Goal: Transaction & Acquisition: Purchase product/service

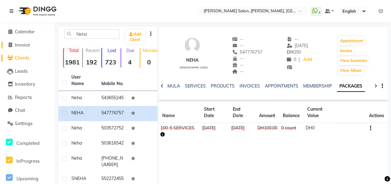
drag, startPoint x: 28, startPoint y: 46, endPoint x: 28, endPoint y: 53, distance: 7.7
click at [28, 46] on span "Invoice" at bounding box center [22, 45] width 15 height 6
select select "service"
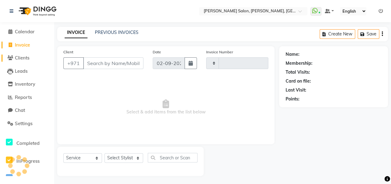
scroll to position [1, 0]
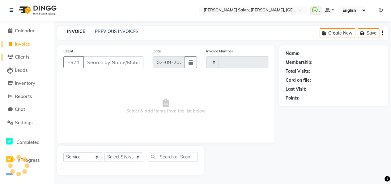
type input "0908"
select select "3934"
click at [25, 58] on span "Clients" at bounding box center [22, 57] width 15 height 6
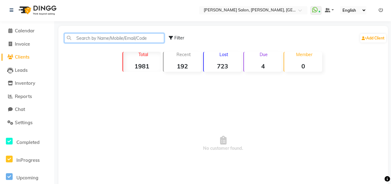
click at [85, 36] on input "text" at bounding box center [114, 38] width 100 height 10
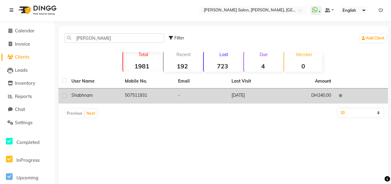
click at [90, 97] on span "shabhnam" at bounding box center [81, 96] width 21 height 6
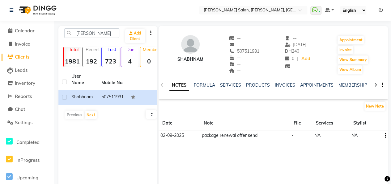
click at [375, 85] on icon at bounding box center [375, 85] width 3 height 4
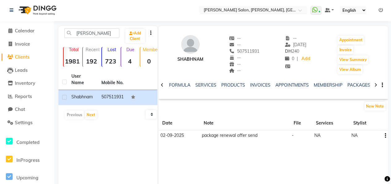
click at [375, 85] on icon at bounding box center [375, 85] width 3 height 4
drag, startPoint x: 375, startPoint y: 85, endPoint x: 352, endPoint y: 84, distance: 22.6
click at [352, 84] on link "PACKAGES" at bounding box center [353, 86] width 23 height 6
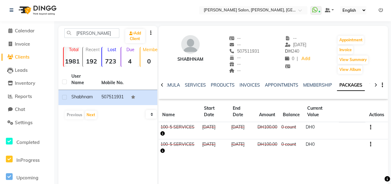
click at [370, 86] on link "VOUCHERS" at bounding box center [382, 86] width 24 height 6
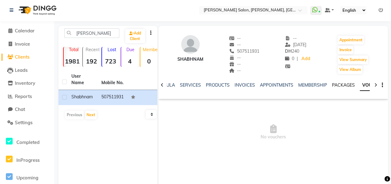
click at [339, 86] on link "PACKAGES" at bounding box center [343, 86] width 23 height 6
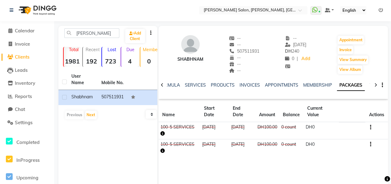
drag, startPoint x: 234, startPoint y: 50, endPoint x: 260, endPoint y: 50, distance: 26.3
click at [260, 50] on div "shabhnam -- -- 507511931 Mobile No. -- -- -- -- 25-08-2025 DH 240 0 | Add Appoi…" at bounding box center [273, 52] width 229 height 46
copy span "507511931"
drag, startPoint x: 99, startPoint y: 32, endPoint x: 69, endPoint y: 34, distance: 30.0
click at [69, 34] on input "shabhna" at bounding box center [91, 33] width 55 height 10
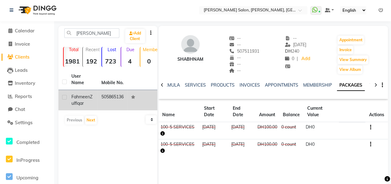
click at [102, 104] on td "505865136" at bounding box center [113, 100] width 30 height 20
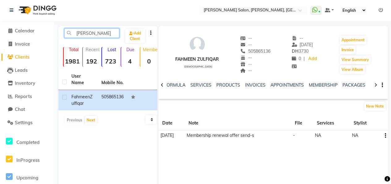
drag, startPoint x: 75, startPoint y: 34, endPoint x: 103, endPoint y: 34, distance: 27.8
click at [103, 34] on input "Fahmee" at bounding box center [91, 33] width 55 height 10
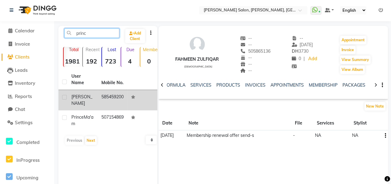
type input "princ"
click at [95, 98] on td "[PERSON_NAME]" at bounding box center [83, 100] width 30 height 20
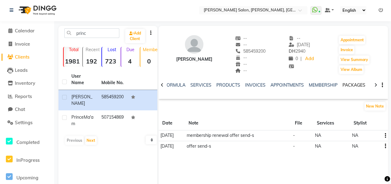
click at [357, 87] on link "PACKAGES" at bounding box center [353, 86] width 23 height 6
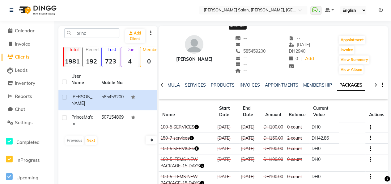
drag, startPoint x: 231, startPoint y: 49, endPoint x: 227, endPoint y: 50, distance: 4.8
click at [235, 50] on span "585459200" at bounding box center [250, 52] width 30 height 6
copy span "585459200"
click at [25, 28] on span "Calendar" at bounding box center [25, 31] width 20 height 6
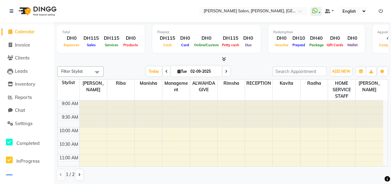
click at [226, 61] on div at bounding box center [222, 59] width 331 height 6
click at [222, 58] on icon at bounding box center [224, 59] width 4 height 5
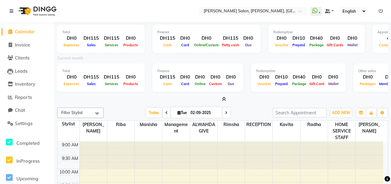
click at [224, 100] on icon at bounding box center [224, 99] width 4 height 5
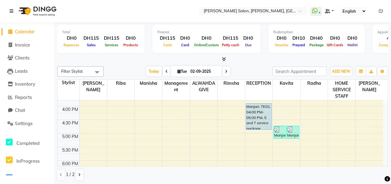
scroll to position [185, 0]
click at [23, 58] on span "Clients" at bounding box center [22, 58] width 15 height 6
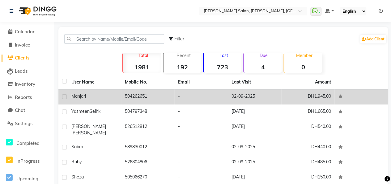
click at [98, 95] on div "Manjari" at bounding box center [94, 96] width 46 height 6
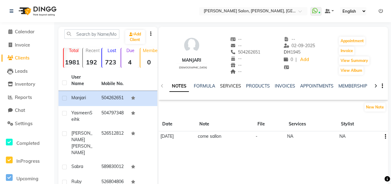
click at [232, 88] on link "SERVICES" at bounding box center [230, 86] width 21 height 6
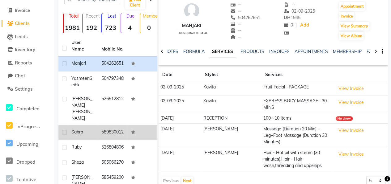
scroll to position [25, 0]
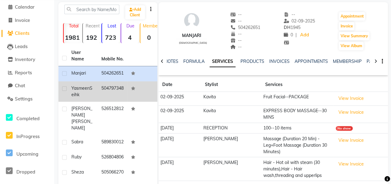
click at [86, 102] on td "Yasmeen Seihk" at bounding box center [83, 92] width 30 height 20
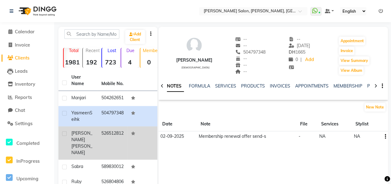
click at [95, 139] on td "Jenifer Maria" at bounding box center [83, 143] width 30 height 33
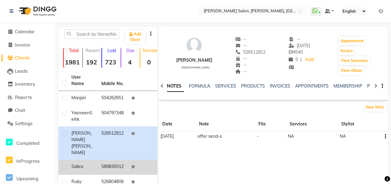
click at [90, 164] on div "Sabra" at bounding box center [82, 167] width 23 height 6
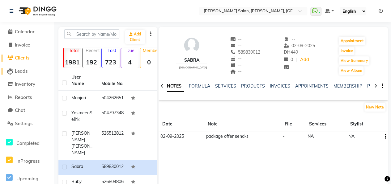
click at [19, 68] on span "Leads" at bounding box center [21, 71] width 13 height 6
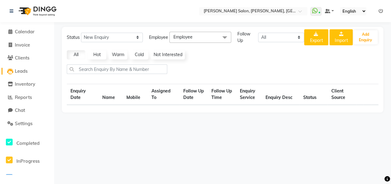
select select "10"
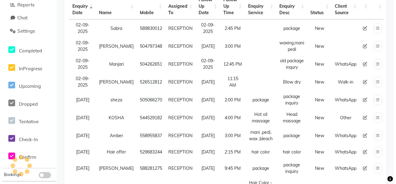
scroll to position [31, 0]
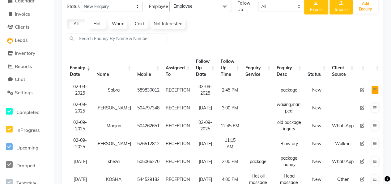
click at [373, 90] on icon at bounding box center [375, 90] width 4 height 4
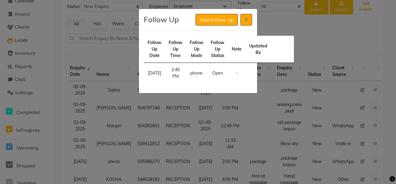
click at [323, 106] on ngb-modal-window "Follow Up Add Follow Up Follow Up Date Follow Up Time Follow Up Mode Follow Up …" at bounding box center [198, 92] width 396 height 184
click at [227, 20] on button "Add Follow Up" at bounding box center [216, 20] width 42 height 12
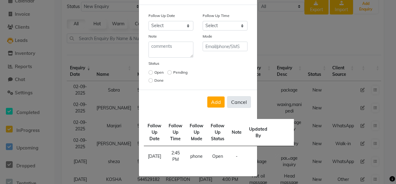
scroll to position [0, 0]
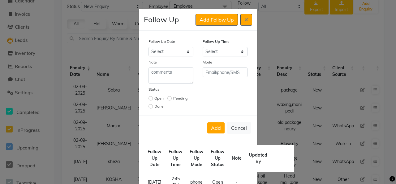
click at [322, 103] on ngb-modal-window "Follow Up Add Follow Up Follow Up Date Select Today Tomorrow In 2 days (Thursda…" at bounding box center [198, 92] width 396 height 184
click at [240, 19] on button at bounding box center [246, 20] width 12 height 12
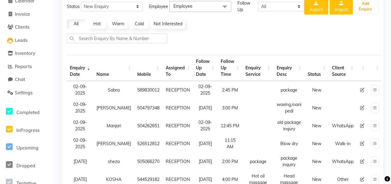
click at [360, 89] on icon at bounding box center [362, 90] width 4 height 4
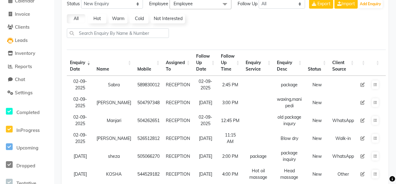
select select "76470"
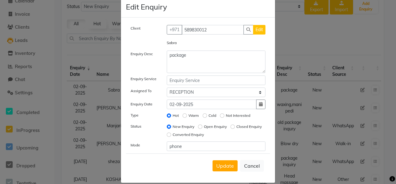
scroll to position [19, 0]
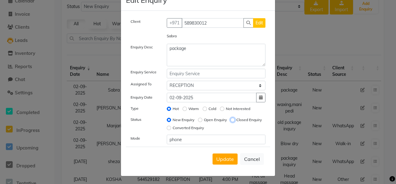
click at [230, 122] on input "Closed Enquiry" at bounding box center [232, 120] width 4 height 4
radio input "true"
radio input "false"
click at [227, 160] on span "Update" at bounding box center [225, 159] width 18 height 6
select select
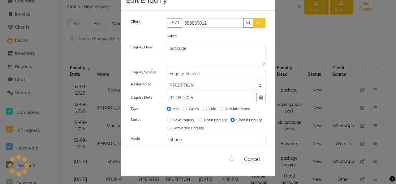
radio input "false"
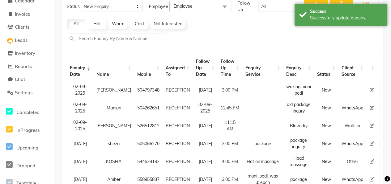
scroll to position [0, 0]
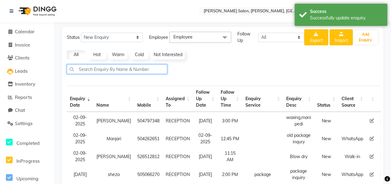
click at [103, 68] on input "text" at bounding box center [117, 70] width 100 height 10
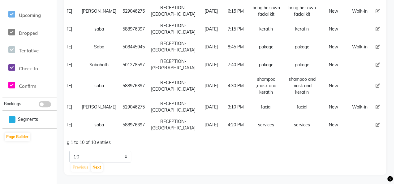
scroll to position [13, 0]
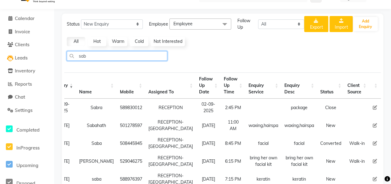
type input "sab"
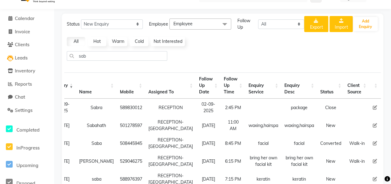
click at [384, 109] on button at bounding box center [387, 108] width 7 height 9
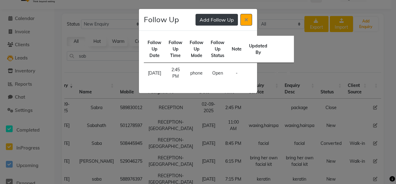
click at [222, 21] on button "Add Follow Up" at bounding box center [216, 20] width 42 height 12
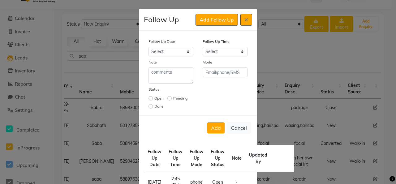
click at [282, 56] on ngb-modal-window "Follow Up Add Follow Up Follow Up Date Select Today Tomorrow In 2 days (Thursda…" at bounding box center [198, 92] width 396 height 184
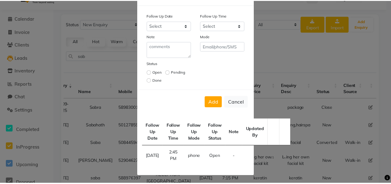
scroll to position [0, 0]
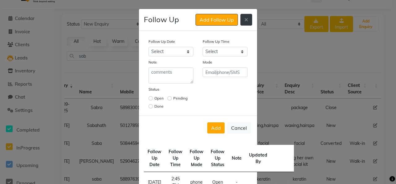
click at [243, 24] on button at bounding box center [246, 20] width 12 height 12
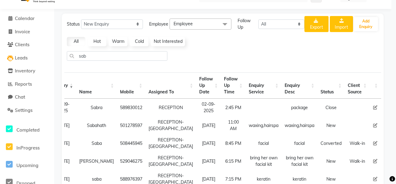
scroll to position [0, 13]
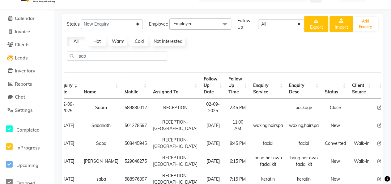
click at [377, 107] on icon at bounding box center [379, 108] width 4 height 4
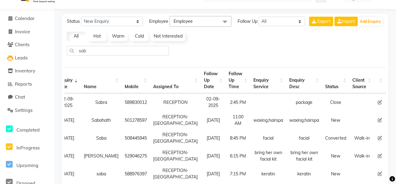
select select "76470"
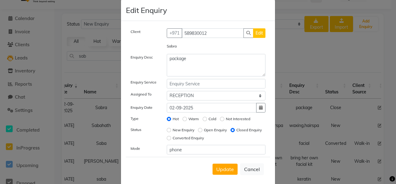
scroll to position [0, 0]
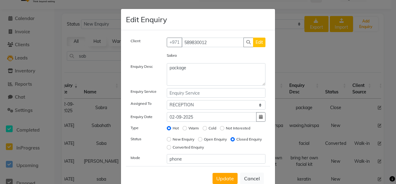
click at [298, 53] on ngb-modal-window "Edit Enquiry Client +971 589830012 Edit Sabra Enquiry Desc package Enquiry Serv…" at bounding box center [198, 92] width 396 height 184
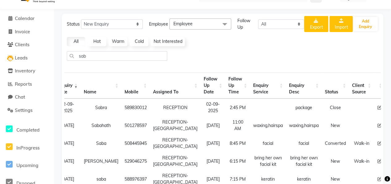
click at [389, 106] on button at bounding box center [392, 108] width 7 height 9
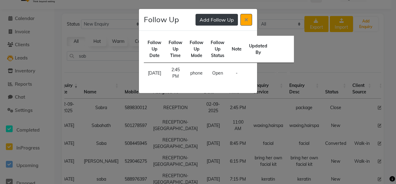
click at [219, 21] on button "Add Follow Up" at bounding box center [216, 20] width 42 height 12
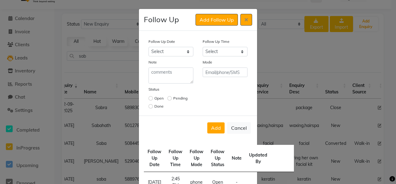
click at [281, 60] on ngb-modal-window "Follow Up Add Follow Up Follow Up Date Select Today Tomorrow In 2 days (Thursda…" at bounding box center [198, 92] width 396 height 184
click at [244, 20] on icon at bounding box center [246, 19] width 4 height 5
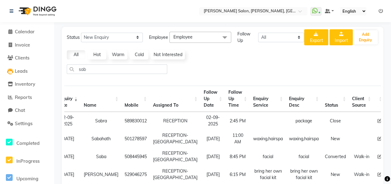
drag, startPoint x: 372, startPoint y: 6, endPoint x: 208, endPoint y: 66, distance: 174.5
click at [208, 66] on div "sab" at bounding box center [222, 72] width 316 height 15
click at [374, 123] on td at bounding box center [379, 121] width 11 height 18
click at [377, 122] on icon at bounding box center [379, 121] width 4 height 4
select select "76470"
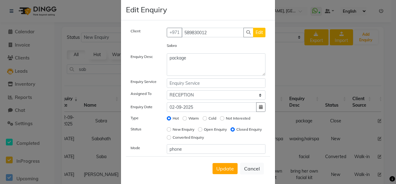
scroll to position [19, 0]
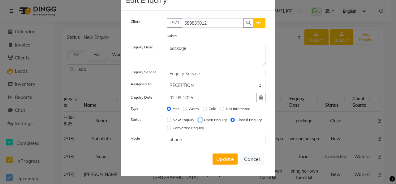
click at [198, 120] on input "Open Enquiry" at bounding box center [200, 120] width 4 height 4
radio input "true"
radio input "false"
click at [233, 158] on button "Update" at bounding box center [224, 159] width 25 height 11
select select
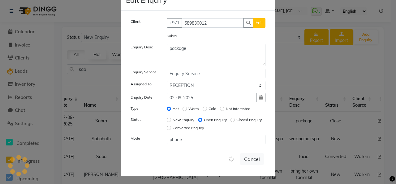
radio input "false"
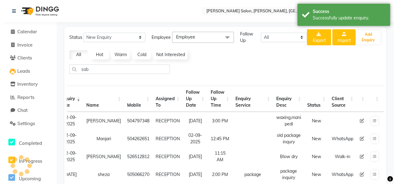
scroll to position [0, 0]
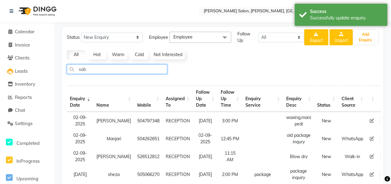
click at [141, 69] on input "sab" at bounding box center [117, 70] width 100 height 10
type input "s"
type input "sab"
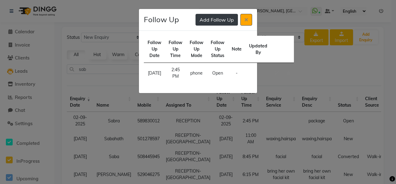
click at [211, 23] on button "Add Follow Up" at bounding box center [216, 20] width 42 height 12
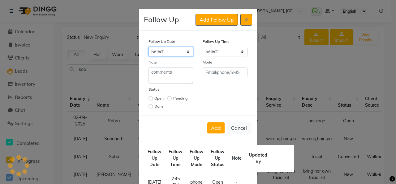
click at [170, 49] on select "Select Today Tomorrow In 2 days (Thursday) In 3 days (Friday) In 4 days (Saturd…" at bounding box center [170, 52] width 45 height 10
click at [228, 89] on div "Status Open Pending Done" at bounding box center [198, 98] width 108 height 25
click at [148, 97] on input "radio" at bounding box center [150, 98] width 4 height 4
radio input "true"
click at [148, 105] on input "radio" at bounding box center [150, 106] width 4 height 4
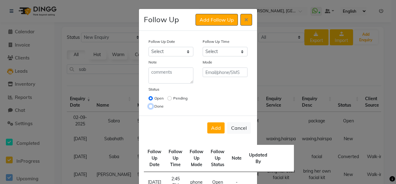
radio input "true"
radio input "false"
click at [167, 96] on input "radio" at bounding box center [169, 98] width 4 height 4
radio input "true"
radio input "false"
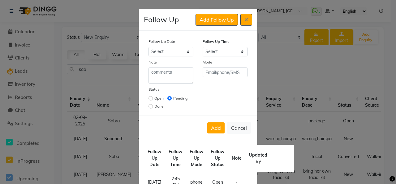
click at [152, 99] on div "Open" at bounding box center [155, 98] width 15 height 7
click at [148, 99] on input "radio" at bounding box center [150, 98] width 4 height 4
radio input "true"
radio input "false"
click at [176, 53] on select "Select Today Tomorrow In 2 days (Thursday) In 3 days (Friday) In 4 days (Saturd…" at bounding box center [170, 52] width 45 height 10
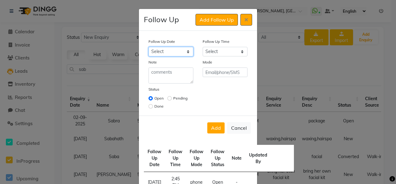
select select "2025-09-04"
click at [148, 47] on select "Select Today Tomorrow In 2 days (Thursday) In 3 days (Friday) In 4 days (Saturd…" at bounding box center [170, 52] width 45 height 10
click at [219, 51] on select "Select 07:00 AM 07:15 AM 07:30 AM 07:45 AM 08:00 AM 08:15 AM 08:30 AM 08:45 AM …" at bounding box center [224, 52] width 45 height 10
select select "915"
click at [202, 47] on select "Select 07:00 AM 07:15 AM 07:30 AM 07:45 AM 08:00 AM 08:15 AM 08:30 AM 08:45 AM …" at bounding box center [224, 52] width 45 height 10
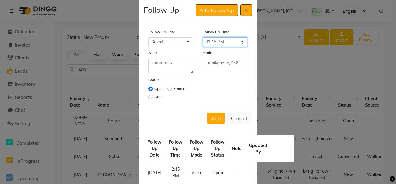
scroll to position [26, 0]
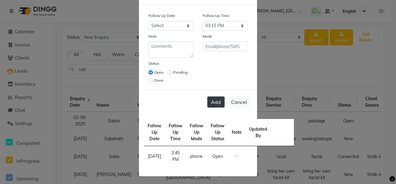
click at [215, 102] on button "Add" at bounding box center [215, 102] width 17 height 11
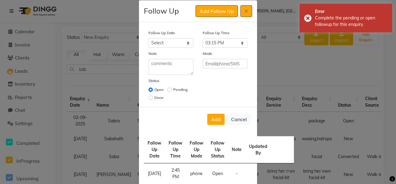
scroll to position [0, 0]
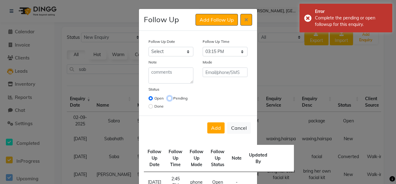
click at [168, 98] on input "radio" at bounding box center [169, 98] width 4 height 4
radio input "true"
radio input "false"
click at [213, 131] on button "Add" at bounding box center [215, 128] width 17 height 11
click at [213, 130] on button "Add" at bounding box center [215, 128] width 17 height 11
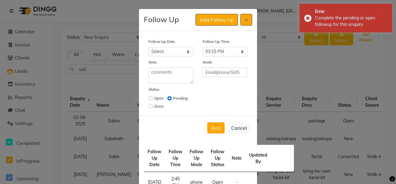
scroll to position [26, 0]
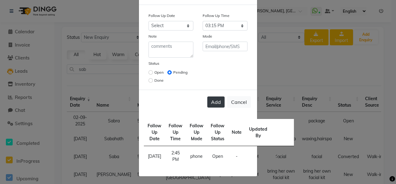
click at [212, 100] on button "Add" at bounding box center [215, 102] width 17 height 11
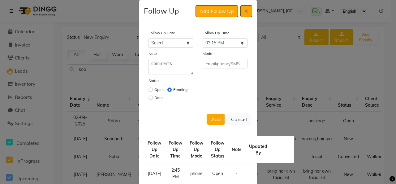
scroll to position [0, 0]
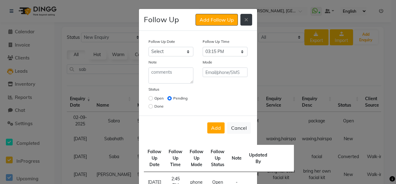
click at [245, 22] on button at bounding box center [246, 20] width 12 height 12
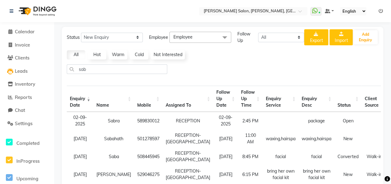
click at [387, 119] on td at bounding box center [392, 121] width 11 height 18
click at [390, 119] on icon at bounding box center [392, 121] width 4 height 4
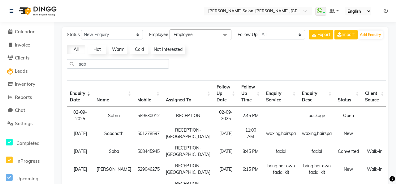
select select "76470"
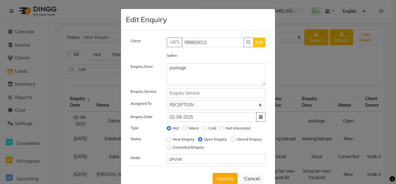
click at [162, 125] on div "Hot Warm Cold Not Interested" at bounding box center [216, 129] width 108 height 9
click at [167, 128] on input "Hot" at bounding box center [169, 128] width 4 height 4
click at [230, 142] on input "Closed Enquiry" at bounding box center [232, 140] width 4 height 4
radio input "true"
radio input "false"
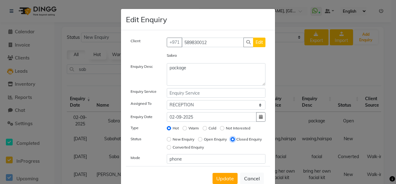
scroll to position [19, 0]
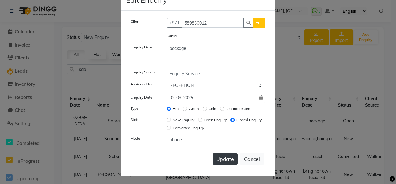
click at [226, 156] on span "Update" at bounding box center [225, 159] width 18 height 6
select select
radio input "false"
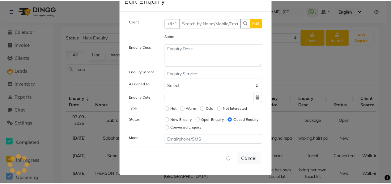
scroll to position [16, 0]
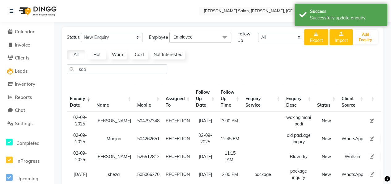
click at [381, 120] on button at bounding box center [384, 121] width 7 height 9
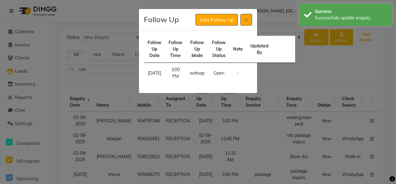
click at [269, 86] on ngb-modal-window "Follow Up Add Follow Up Follow Up Date Follow Up Time Follow Up Mode Follow Up …" at bounding box center [198, 92] width 396 height 184
click at [245, 20] on icon at bounding box center [246, 19] width 4 height 5
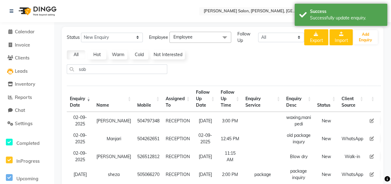
click at [377, 120] on td "Follow Up" at bounding box center [384, 121] width 14 height 18
click at [383, 119] on icon at bounding box center [385, 121] width 4 height 4
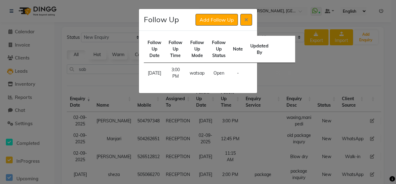
click at [271, 84] on ngb-modal-window "Follow Up Add Follow Up Follow Up Date Follow Up Time Follow Up Mode Follow Up …" at bounding box center [198, 92] width 396 height 184
click at [251, 22] on button at bounding box center [246, 20] width 12 height 12
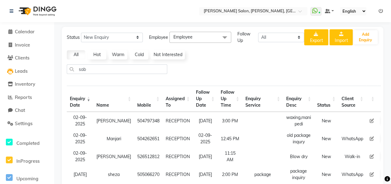
click at [370, 121] on icon at bounding box center [372, 121] width 4 height 4
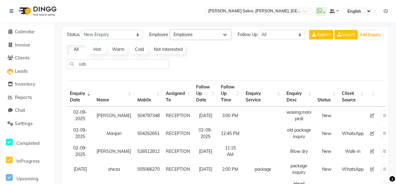
select select "76470"
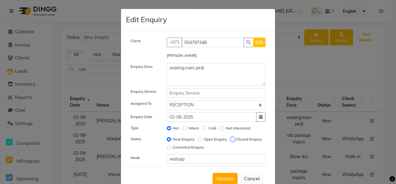
click at [230, 142] on input "Closed Enquiry" at bounding box center [232, 140] width 4 height 4
radio input "true"
radio input "false"
click at [167, 128] on input "Hot" at bounding box center [169, 128] width 4 height 4
click at [224, 177] on span "Update" at bounding box center [225, 179] width 18 height 6
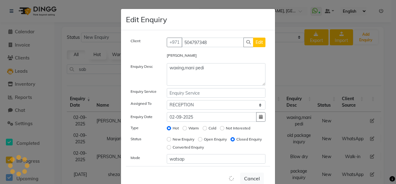
select select
radio input "false"
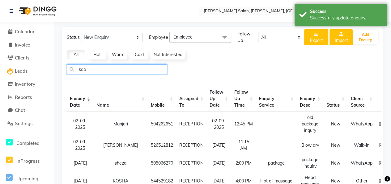
click at [141, 67] on input "sab" at bounding box center [117, 70] width 100 height 10
type input "s"
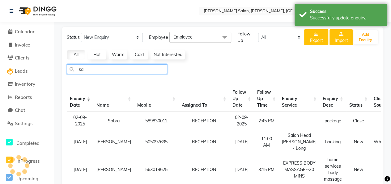
type input "sab"
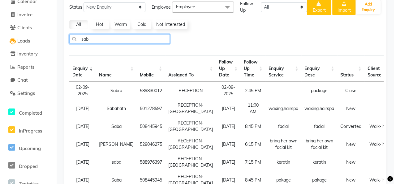
scroll to position [0, 0]
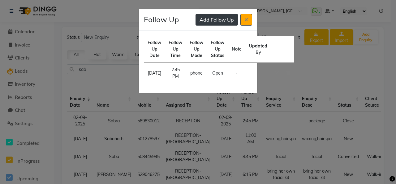
click at [225, 22] on button "Add Follow Up" at bounding box center [216, 20] width 42 height 12
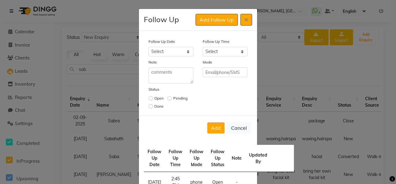
click at [274, 72] on ngb-modal-window "Follow Up Add Follow Up Follow Up Date Select Today Tomorrow In 2 days (Thursda…" at bounding box center [198, 92] width 396 height 184
click at [244, 15] on button at bounding box center [246, 20] width 12 height 12
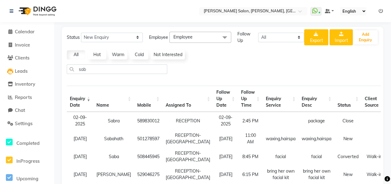
click at [382, 119] on div "Status New Enquiry Open Enquiry Converted Enquiry All All New Open Converted Em…" at bounding box center [222, 183] width 321 height 312
click at [284, 36] on select "All [DATE] [DATE] This Week This Month Custom" at bounding box center [281, 38] width 46 height 10
select select "week"
click at [258, 33] on select "All [DATE] [DATE] This Week This Month Custom" at bounding box center [281, 38] width 46 height 10
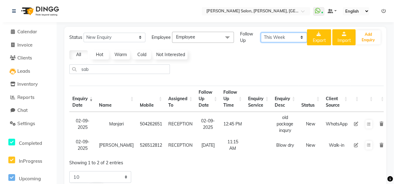
scroll to position [24, 0]
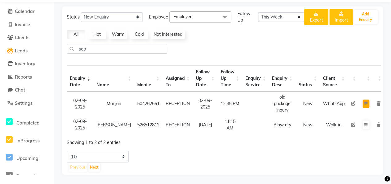
click at [364, 102] on icon at bounding box center [366, 104] width 4 height 4
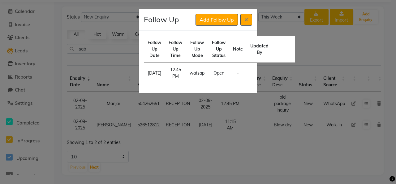
click at [345, 49] on ngb-modal-window "Follow Up Add Follow Up Follow Up Date Follow Up Time Follow Up Mode Follow Up …" at bounding box center [198, 92] width 396 height 184
click at [249, 18] on button at bounding box center [246, 20] width 12 height 12
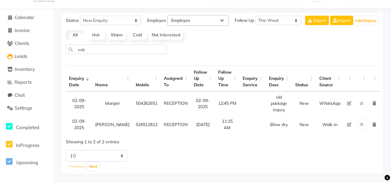
scroll to position [19, 0]
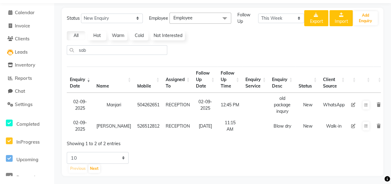
click at [351, 106] on icon at bounding box center [353, 105] width 4 height 4
select select "76470"
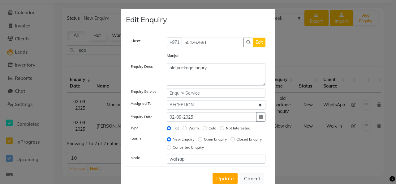
click at [324, 53] on ngb-modal-window "Edit Enquiry Client +971 504262651 Edit Manjari Enquiry Desc old package inqury…" at bounding box center [198, 92] width 396 height 184
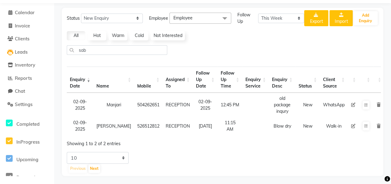
click at [351, 126] on icon at bounding box center [353, 126] width 4 height 4
select select "76470"
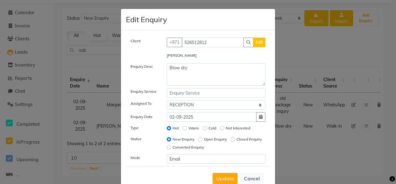
click at [296, 53] on ngb-modal-window "Edit Enquiry Client +971 526512812 Edit Jenifer Maria Enquiry Desc Blow dry Enq…" at bounding box center [198, 92] width 396 height 184
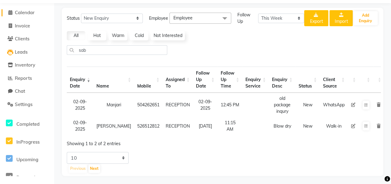
click at [26, 15] on span "Calendar" at bounding box center [25, 13] width 20 height 6
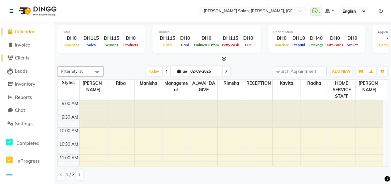
click at [24, 58] on span "Clients" at bounding box center [22, 58] width 15 height 6
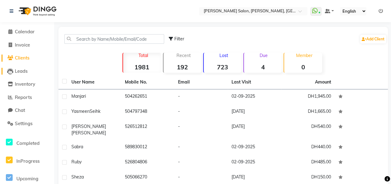
click at [23, 72] on span "Leads" at bounding box center [21, 71] width 13 height 6
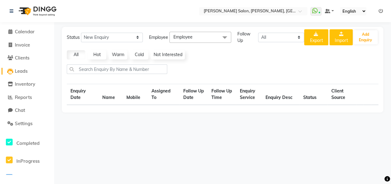
select select "10"
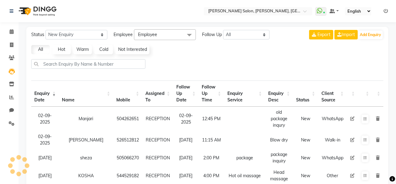
select select "10"
drag, startPoint x: 356, startPoint y: 0, endPoint x: 203, endPoint y: 56, distance: 162.3
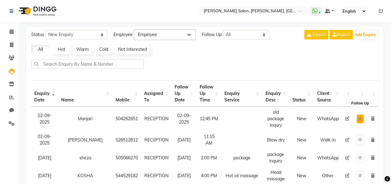
click at [361, 117] on icon at bounding box center [360, 119] width 4 height 4
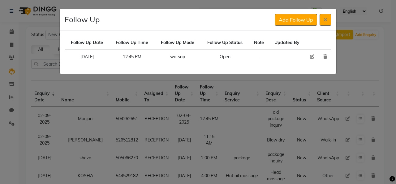
click at [310, 57] on icon at bounding box center [312, 57] width 4 height 4
select select "2025-09-02"
select select "765"
select select "Open"
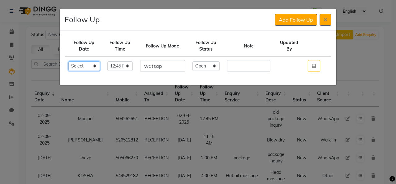
click at [99, 66] on select "Select Today Tomorrow In 2 days (Thursday) In 3 days (Friday) In 4 days (Saturd…" at bounding box center [84, 66] width 32 height 10
select select "2025-09-07"
click at [68, 61] on select "Select Today Tomorrow In 2 days (Thursday) In 3 days (Friday) In 4 days (Saturd…" at bounding box center [84, 66] width 32 height 10
click at [133, 64] on select "Select 07:00 AM 07:15 AM 07:30 AM 07:45 AM 08:00 AM 08:15 AM 08:30 AM 08:45 AM …" at bounding box center [119, 66] width 25 height 10
select select "825"
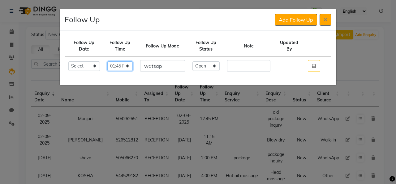
click at [116, 61] on select "Select 07:00 AM 07:15 AM 07:30 AM 07:45 AM 08:00 AM 08:15 AM 08:30 AM 08:45 AM …" at bounding box center [119, 66] width 25 height 10
click at [210, 66] on select "Select Open Pending Done" at bounding box center [205, 66] width 27 height 10
click at [197, 61] on select "Select Open Pending Done" at bounding box center [205, 66] width 27 height 10
click at [318, 67] on button "button" at bounding box center [313, 66] width 12 height 12
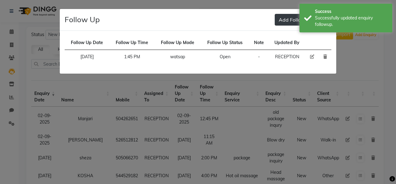
click at [284, 21] on button "Add Follow Up" at bounding box center [295, 20] width 42 height 12
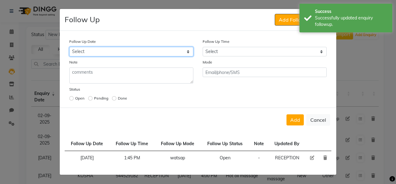
click at [90, 52] on select "Select Today Tomorrow In 2 days (Thursday) In 3 days (Friday) In 4 days (Saturd…" at bounding box center [131, 52] width 124 height 10
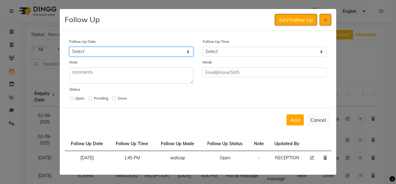
select select "2025-09-07"
click at [69, 47] on select "Select Today Tomorrow In 2 days (Thursday) In 3 days (Friday) In 4 days (Saturd…" at bounding box center [131, 52] width 124 height 10
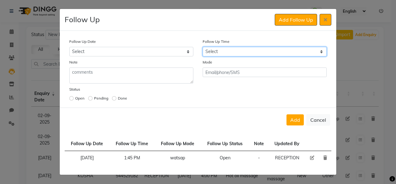
click at [210, 47] on select "Select 07:00 AM 07:15 AM 07:30 AM 07:45 AM 08:00 AM 08:15 AM 08:30 AM 08:45 AM …" at bounding box center [264, 52] width 124 height 10
select select "840"
click at [202, 47] on select "Select 07:00 AM 07:15 AM 07:30 AM 07:45 AM 08:00 AM 08:15 AM 08:30 AM 08:45 AM …" at bounding box center [264, 52] width 124 height 10
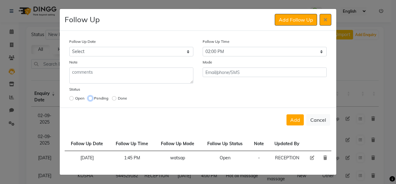
click at [90, 98] on input "radio" at bounding box center [90, 98] width 4 height 4
radio input "true"
click at [292, 121] on button "Add" at bounding box center [294, 120] width 17 height 11
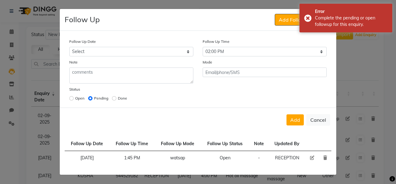
click at [325, 158] on icon at bounding box center [325, 158] width 4 height 4
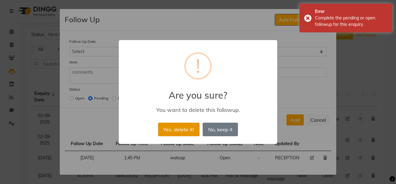
click at [181, 131] on button "Yes, delete it!" at bounding box center [178, 130] width 41 height 14
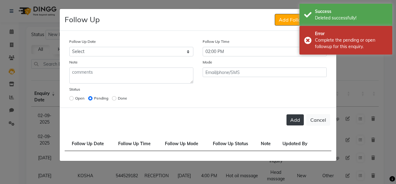
click at [294, 119] on button "Add" at bounding box center [294, 120] width 17 height 11
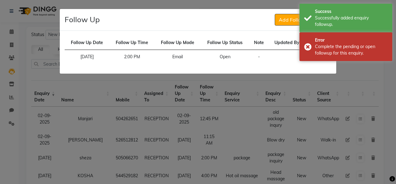
click at [237, 81] on ngb-modal-window "Follow Up Add Follow Up Follow Up Date Follow Up Time Follow Up Mode Follow Up …" at bounding box center [198, 92] width 396 height 184
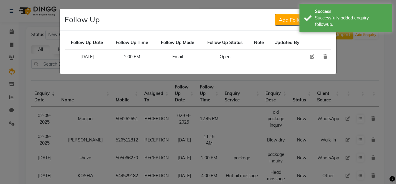
click at [357, 46] on ngb-modal-window "Follow Up Add Follow Up Follow Up Date Follow Up Time Follow Up Mode Follow Up …" at bounding box center [198, 92] width 396 height 184
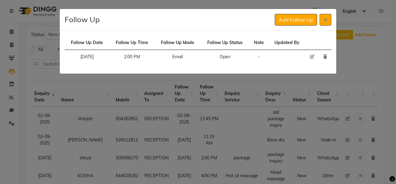
click at [228, 2] on ngb-modal-window "Follow Up Add Follow Up Follow Up Date Follow Up Time Follow Up Mode Follow Up …" at bounding box center [198, 92] width 396 height 184
click at [302, 19] on button "Add Follow Up" at bounding box center [295, 20] width 42 height 12
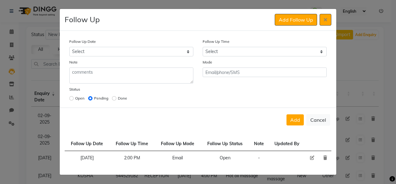
click at [376, 73] on ngb-modal-window "Follow Up Add Follow Up Follow Up Date Select Today Tomorrow In 2 days (Thursda…" at bounding box center [198, 92] width 396 height 184
click at [324, 22] on icon at bounding box center [325, 19] width 4 height 5
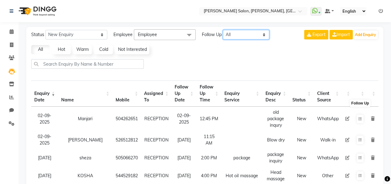
click at [231, 34] on select "All [DATE] [DATE] This Week This Month Custom" at bounding box center [246, 35] width 46 height 10
click at [223, 30] on select "All [DATE] [DATE] This Week This Month Custom" at bounding box center [246, 35] width 46 height 10
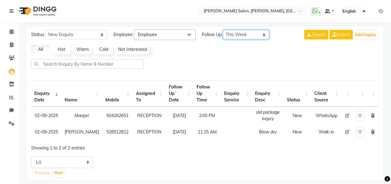
click at [257, 37] on select "All [DATE] [DATE] This Week This Month Custom" at bounding box center [246, 35] width 46 height 10
click at [223, 30] on select "All [DATE] [DATE] This Week This Month Custom" at bounding box center [246, 35] width 46 height 10
click at [246, 32] on select "All [DATE] [DATE] This Week This Month Custom" at bounding box center [246, 35] width 46 height 10
click at [279, 56] on div "Status New Enquiry Open Enquiry Converted Enquiry All All New Open Converted Em…" at bounding box center [204, 104] width 357 height 154
click at [257, 34] on select "All [DATE] [DATE] This Week This Month Custom" at bounding box center [246, 35] width 46 height 10
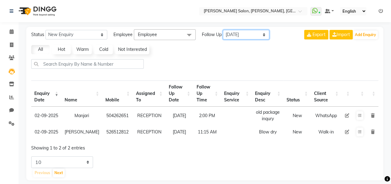
click at [223, 30] on select "All [DATE] [DATE] This Week This Month Custom" at bounding box center [246, 35] width 46 height 10
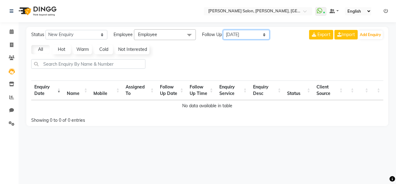
click at [245, 37] on select "All [DATE] [DATE] This Week This Month Custom" at bounding box center [246, 35] width 46 height 10
select select "custom"
click at [223, 30] on select "All [DATE] [DATE] This Week This Month Custom" at bounding box center [246, 35] width 46 height 10
select select "9"
select select "2025"
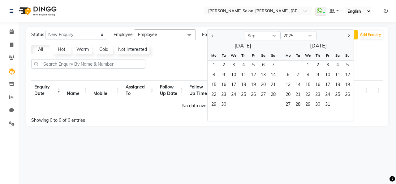
click at [188, 70] on div at bounding box center [207, 66] width 357 height 15
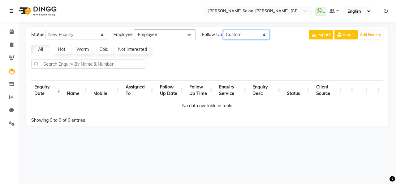
click at [245, 38] on select "All [DATE] [DATE] This Week This Month Custom" at bounding box center [246, 35] width 46 height 10
select select "nodate"
click at [223, 30] on select "All [DATE] [DATE] This Week This Month Custom" at bounding box center [246, 35] width 46 height 10
select select "10"
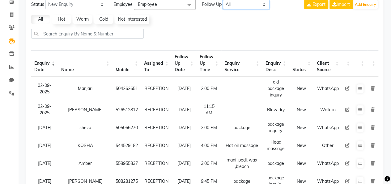
scroll to position [31, 0]
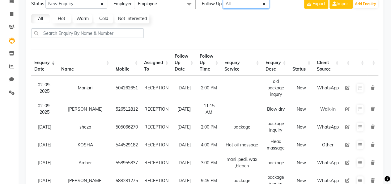
click at [230, 2] on select "All [DATE] [DATE] This Week This Month Custom" at bounding box center [246, 4] width 46 height 10
click at [223, 0] on select "All [DATE] [DATE] This Week This Month Custom" at bounding box center [246, 4] width 46 height 10
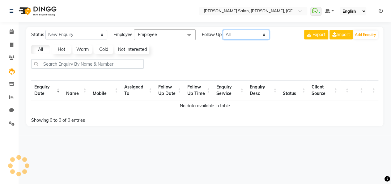
scroll to position [0, 0]
click at [252, 36] on select "All [DATE] [DATE] This Week This Month Custom" at bounding box center [246, 35] width 46 height 10
select select "week"
click at [223, 30] on select "All [DATE] [DATE] This Week This Month Custom" at bounding box center [246, 35] width 46 height 10
select select "10"
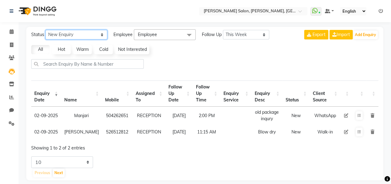
click at [70, 36] on select "New Enquiry Open Enquiry Converted Enquiry All" at bounding box center [76, 35] width 62 height 10
click at [45, 30] on select "New Enquiry Open Enquiry Converted Enquiry All" at bounding box center [76, 35] width 62 height 10
click at [76, 39] on select "New Enquiry Open Enquiry Converted Enquiry All" at bounding box center [76, 35] width 62 height 10
click at [45, 30] on select "New Enquiry Open Enquiry Converted Enquiry All" at bounding box center [76, 35] width 62 height 10
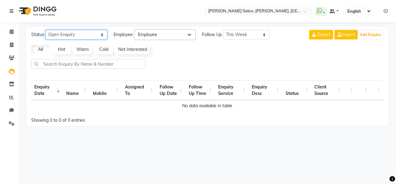
click at [79, 35] on select "New Enquiry Open Enquiry Converted Enquiry All" at bounding box center [76, 35] width 62 height 10
select select "Converted"
click at [45, 30] on select "New Enquiry Open Enquiry Converted Enquiry All" at bounding box center [76, 35] width 62 height 10
click at [42, 50] on link "All" at bounding box center [40, 49] width 19 height 9
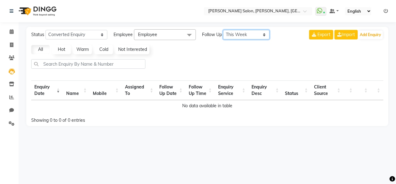
click at [245, 36] on select "All [DATE] [DATE] This Week This Month Custom" at bounding box center [246, 35] width 46 height 10
select select "nodate"
click at [223, 30] on select "All [DATE] [DATE] This Week This Month Custom" at bounding box center [246, 35] width 46 height 10
select select "10"
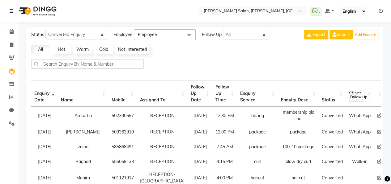
click at [390, 114] on icon at bounding box center [392, 116] width 4 height 4
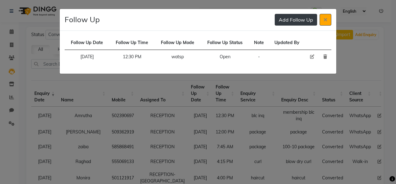
click at [302, 19] on button "Add Follow Up" at bounding box center [295, 20] width 42 height 12
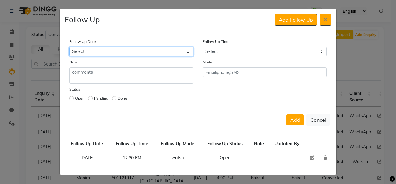
click at [137, 51] on select "Select Today Tomorrow In 2 days (Thursday) In 3 days (Friday) In 4 days (Saturd…" at bounding box center [131, 52] width 124 height 10
select select "2025-09-07"
click at [69, 47] on select "Select Today Tomorrow In 2 days (Thursday) In 3 days (Friday) In 4 days (Saturd…" at bounding box center [131, 52] width 124 height 10
click at [153, 54] on select "Select Today Tomorrow In 2 days (Thursday) In 3 days (Friday) In 4 days (Saturd…" at bounding box center [131, 52] width 124 height 10
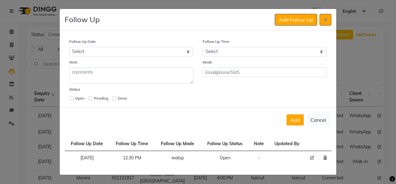
click at [225, 46] on div "Follow Up Time Select 07:00 AM 07:15 AM 07:30 AM 07:45 AM 08:00 AM 08:15 AM 08:…" at bounding box center [264, 47] width 133 height 18
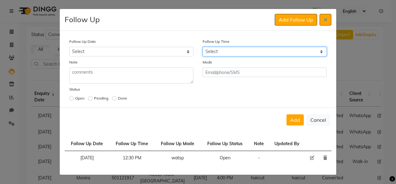
click at [229, 51] on select "Select 07:00 AM 07:15 AM 07:30 AM 07:45 AM 08:00 AM 08:15 AM 08:30 AM 08:45 AM …" at bounding box center [264, 52] width 124 height 10
select select "885"
click at [202, 47] on select "Select 07:00 AM 07:15 AM 07:30 AM 07:45 AM 08:00 AM 08:15 AM 08:30 AM 08:45 AM …" at bounding box center [264, 52] width 124 height 10
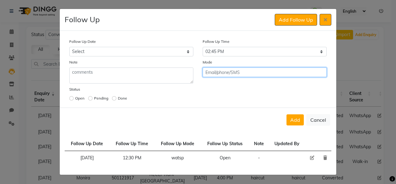
click at [242, 70] on input "text" at bounding box center [264, 73] width 124 height 10
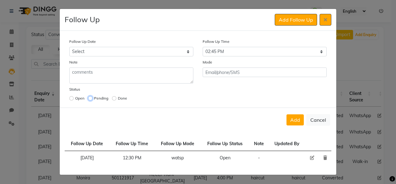
click at [90, 96] on input "radio" at bounding box center [90, 98] width 4 height 4
radio input "true"
click at [327, 157] on td at bounding box center [324, 158] width 13 height 14
click at [312, 156] on icon at bounding box center [312, 158] width 4 height 4
select select "750"
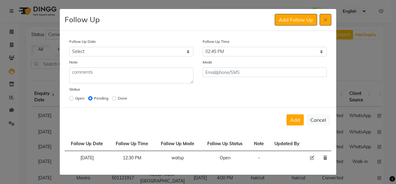
select select "Open"
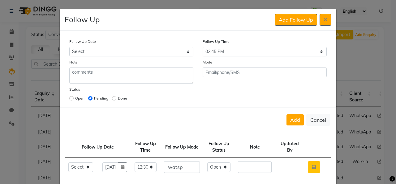
click at [313, 163] on button "button" at bounding box center [313, 168] width 12 height 12
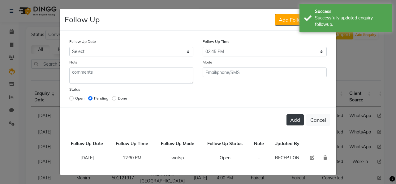
click at [297, 120] on button "Add" at bounding box center [294, 120] width 17 height 11
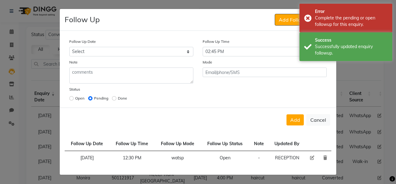
click at [325, 160] on td at bounding box center [324, 158] width 13 height 14
click at [324, 156] on icon at bounding box center [325, 158] width 4 height 4
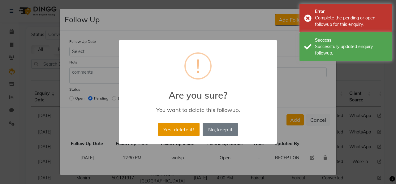
click at [185, 132] on button "Yes, delete it!" at bounding box center [178, 130] width 41 height 14
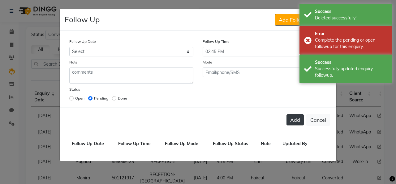
click at [293, 122] on button "Add" at bounding box center [294, 120] width 17 height 11
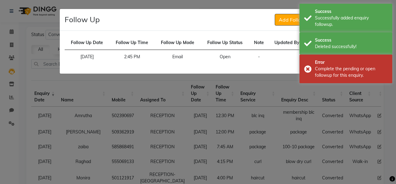
click at [339, 95] on ngb-modal-window "Follow Up Add Follow Up Follow Up Date Follow Up Time Follow Up Mode Follow Up …" at bounding box center [198, 92] width 396 height 184
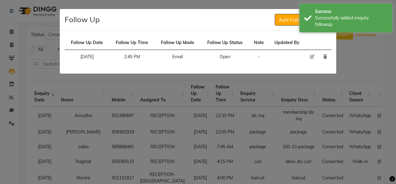
click at [324, 57] on icon at bounding box center [325, 57] width 4 height 4
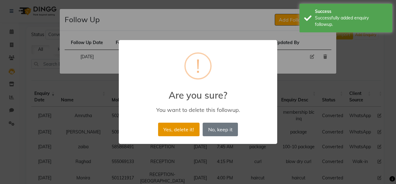
click at [191, 131] on button "Yes, delete it!" at bounding box center [178, 130] width 41 height 14
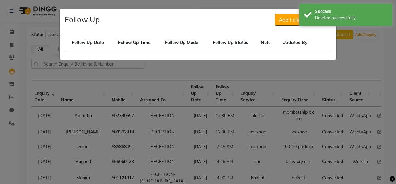
click at [353, 61] on ngb-modal-window "Follow Up Add Follow Up Follow Up Date Follow Up Time Follow Up Mode Follow Up …" at bounding box center [198, 92] width 396 height 184
click at [255, 2] on ngb-modal-window "Follow Up Add Follow Up Follow Up Date Follow Up Time Follow Up Mode Follow Up …" at bounding box center [198, 92] width 396 height 184
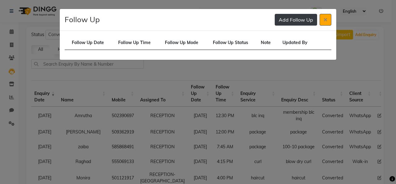
click at [310, 21] on button "Add Follow Up" at bounding box center [295, 20] width 42 height 12
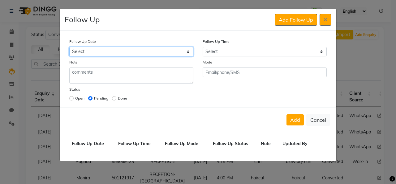
click at [177, 55] on select "Select Today Tomorrow In 2 days (Thursday) In 3 days (Friday) In 4 days (Saturd…" at bounding box center [131, 52] width 124 height 10
select select "2025-09-04"
click at [69, 47] on select "Select Today Tomorrow In 2 days (Thursday) In 3 days (Friday) In 4 days (Saturd…" at bounding box center [131, 52] width 124 height 10
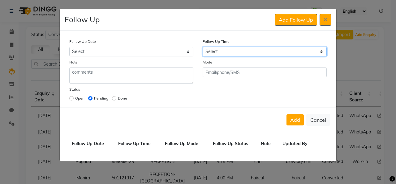
click at [221, 47] on select "Select 07:00 AM 07:15 AM 07:30 AM 07:45 AM 08:00 AM 08:15 AM 08:30 AM 08:45 AM …" at bounding box center [264, 52] width 124 height 10
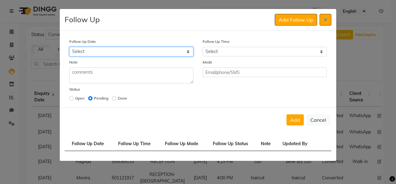
click at [172, 53] on select "Select Today Tomorrow In 2 days (Thursday) In 3 days (Friday) In 4 days (Saturd…" at bounding box center [131, 52] width 124 height 10
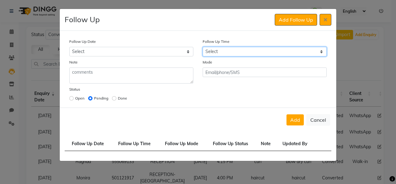
click at [242, 47] on select "Select 07:00 AM 07:15 AM 07:30 AM 07:45 AM 08:00 AM 08:15 AM 08:30 AM 08:45 AM …" at bounding box center [264, 52] width 124 height 10
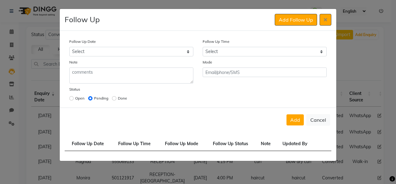
click at [215, 28] on div "Follow Up Add Follow Up" at bounding box center [198, 20] width 276 height 22
click at [359, 60] on ngb-modal-window "Follow Up Add Follow Up Follow Up Date Select Today Tomorrow In 2 days (Thursda…" at bounding box center [198, 92] width 396 height 184
click at [322, 21] on button at bounding box center [325, 20] width 12 height 12
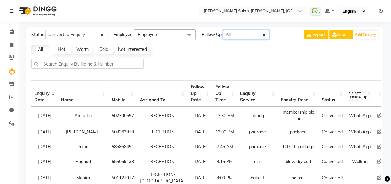
click at [242, 36] on select "All [DATE] [DATE] This Week This Month Custom" at bounding box center [246, 35] width 46 height 10
click at [223, 30] on select "All [DATE] [DATE] This Week This Month Custom" at bounding box center [246, 35] width 46 height 10
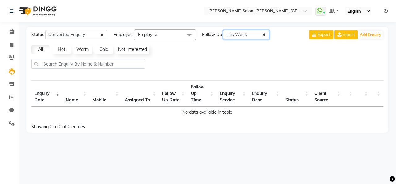
click at [246, 31] on select "All [DATE] [DATE] This Week This Month Custom" at bounding box center [246, 35] width 46 height 10
select select "month"
click at [223, 30] on select "All [DATE] [DATE] This Week This Month Custom" at bounding box center [246, 35] width 46 height 10
click at [250, 33] on select "All [DATE] [DATE] This Week This Month Custom" at bounding box center [246, 35] width 46 height 10
click at [223, 30] on select "All [DATE] [DATE] This Week This Month Custom" at bounding box center [246, 35] width 46 height 10
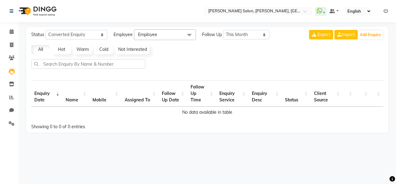
drag, startPoint x: 44, startPoint y: 49, endPoint x: 49, endPoint y: 48, distance: 5.3
click at [48, 48] on link "All" at bounding box center [40, 49] width 19 height 9
click at [85, 35] on select "New Enquiry Open Enquiry Converted Enquiry All" at bounding box center [76, 35] width 62 height 10
select select "New"
click at [45, 30] on select "New Enquiry Open Enquiry Converted Enquiry All" at bounding box center [76, 35] width 62 height 10
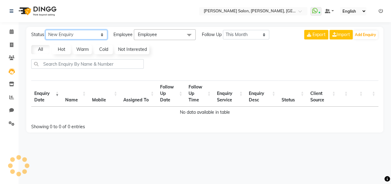
select select "10"
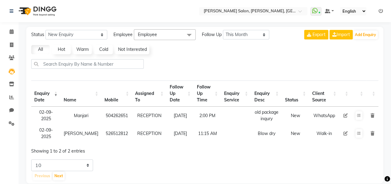
click at [95, 29] on div "Status New Enquiry Open Enquiry Converted Enquiry All All New Open Converted Em…" at bounding box center [204, 105] width 357 height 157
click at [95, 39] on select "New Enquiry Open Enquiry Converted Enquiry All" at bounding box center [76, 35] width 62 height 10
select select "None"
click at [45, 30] on select "New Enquiry Open Enquiry Converted Enquiry All" at bounding box center [76, 35] width 62 height 10
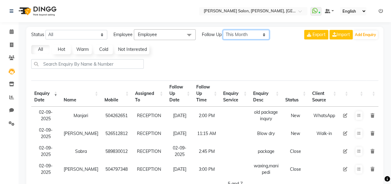
click at [243, 37] on select "All [DATE] [DATE] This Week This Month Custom" at bounding box center [246, 35] width 46 height 10
click at [223, 30] on select "All [DATE] [DATE] This Week This Month Custom" at bounding box center [246, 35] width 46 height 10
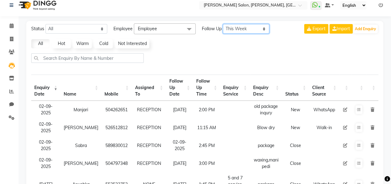
scroll to position [5, 0]
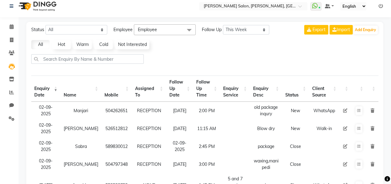
click at [181, 26] on span "Employee" at bounding box center [165, 29] width 62 height 11
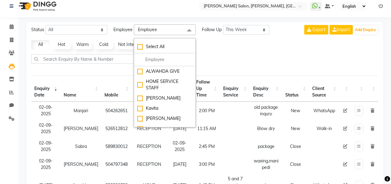
click at [220, 52] on div "Status New Enquiry Open Enquiry Converted Enquiry All All New Open Converted Em…" at bounding box center [204, 130] width 357 height 217
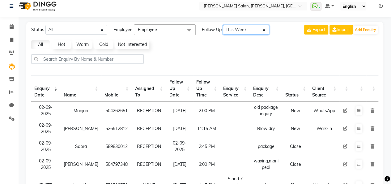
drag, startPoint x: 239, startPoint y: 28, endPoint x: 238, endPoint y: 33, distance: 4.7
click at [239, 31] on select "All [DATE] [DATE] This Week This Month Custom" at bounding box center [246, 30] width 46 height 10
click at [201, 37] on div "Status New Enquiry Open Enquiry Converted Enquiry All All New Open Converted Em…" at bounding box center [204, 130] width 357 height 217
click at [237, 28] on select "All [DATE] [DATE] This Week This Month Custom" at bounding box center [246, 30] width 46 height 10
select select "nodate"
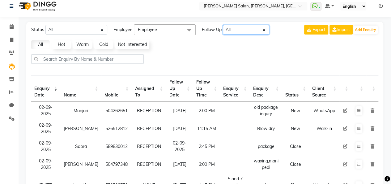
click at [223, 25] on select "All [DATE] [DATE] This Week This Month Custom" at bounding box center [246, 30] width 46 height 10
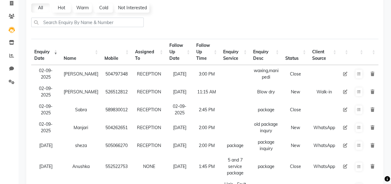
scroll to position [33, 0]
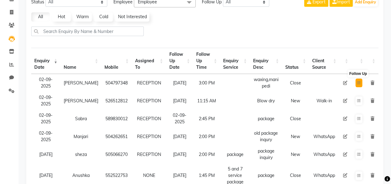
click at [357, 79] on button at bounding box center [358, 83] width 7 height 9
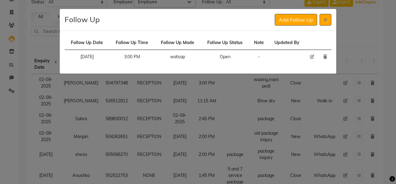
click at [310, 57] on icon at bounding box center [312, 57] width 4 height 4
select select "2025-09-03"
select select "900"
select select "Open"
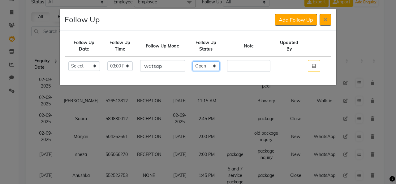
click at [216, 67] on select "Select Open Pending Done" at bounding box center [205, 66] width 27 height 10
click at [197, 61] on select "Select Open Pending Done" at bounding box center [205, 66] width 27 height 10
click at [100, 67] on select "Select Today Tomorrow In 2 days (Thursday) In 3 days (Friday) In 4 days (Saturd…" at bounding box center [84, 66] width 32 height 10
click at [68, 61] on select "Select Today Tomorrow In 2 days (Thursday) In 3 days (Friday) In 4 days (Saturd…" at bounding box center [84, 66] width 32 height 10
click at [99, 64] on select "Select Today Tomorrow In 2 days (Thursday) In 3 days (Friday) In 4 days (Saturd…" at bounding box center [84, 66] width 32 height 10
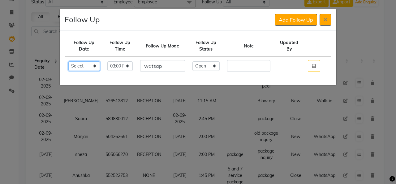
select select "2025-09-08"
click at [68, 61] on select "Select Today Tomorrow In 2 days (Thursday) In 3 days (Friday) In 4 days (Saturd…" at bounding box center [84, 66] width 32 height 10
click at [312, 66] on icon "button" at bounding box center [313, 66] width 4 height 5
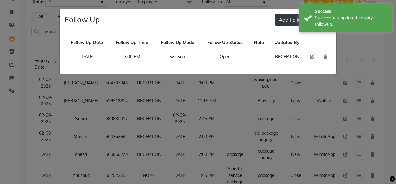
click at [285, 23] on button "Add Follow Up" at bounding box center [295, 20] width 42 height 12
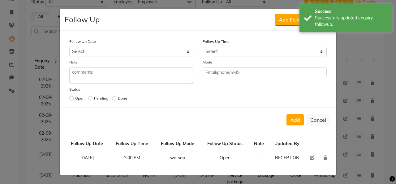
click at [322, 157] on td at bounding box center [324, 158] width 13 height 14
click at [324, 158] on icon at bounding box center [325, 158] width 4 height 4
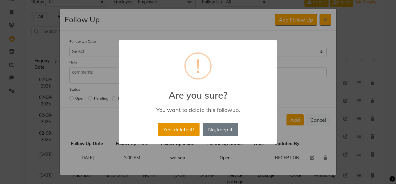
click at [195, 128] on button "Yes, delete it!" at bounding box center [178, 130] width 41 height 14
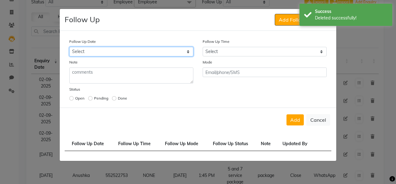
click at [118, 54] on select "Select Today Tomorrow In 2 days (Thursday) In 3 days (Friday) In 4 days (Saturd…" at bounding box center [131, 52] width 124 height 10
select select "2025-09-08"
click at [69, 47] on select "Select Today Tomorrow In 2 days (Thursday) In 3 days (Friday) In 4 days (Saturd…" at bounding box center [131, 52] width 124 height 10
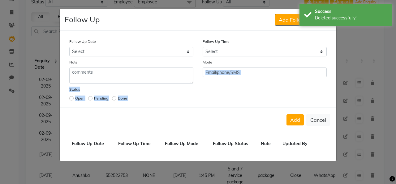
drag, startPoint x: 182, startPoint y: 92, endPoint x: 183, endPoint y: 106, distance: 14.3
click at [183, 106] on div "Follow Up Date Select Today Tomorrow In 2 days (Thursday) In 3 days (Friday) In…" at bounding box center [198, 69] width 276 height 77
drag, startPoint x: 183, startPoint y: 106, endPoint x: 241, endPoint y: 86, distance: 61.4
click at [241, 86] on div "Status Open Pending Done" at bounding box center [198, 94] width 266 height 17
click at [255, 85] on div "Follow Up Date Select Today Tomorrow In 2 days (Thursday) In 3 days (Friday) In…" at bounding box center [198, 70] width 266 height 65
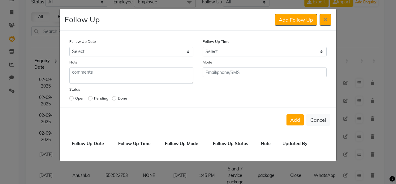
click at [251, 66] on div "Mode" at bounding box center [264, 71] width 133 height 25
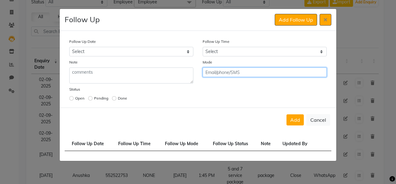
click at [241, 74] on input "text" at bounding box center [264, 73] width 124 height 10
click at [242, 72] on input "text" at bounding box center [264, 73] width 124 height 10
drag, startPoint x: 242, startPoint y: 71, endPoint x: 208, endPoint y: 70, distance: 34.0
click at [208, 70] on input "text" at bounding box center [264, 73] width 124 height 10
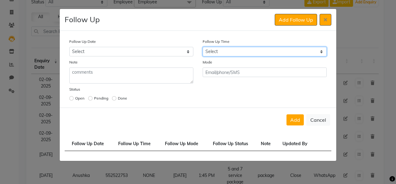
click at [222, 49] on select "Select 07:00 AM 07:15 AM 07:30 AM 07:45 AM 08:00 AM 08:15 AM 08:30 AM 08:45 AM …" at bounding box center [264, 52] width 124 height 10
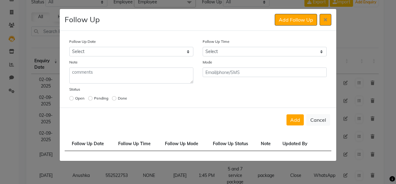
click at [264, 41] on div "Follow Up Time Select 07:00 AM 07:15 AM 07:30 AM 07:45 AM 08:00 AM 08:15 AM 08:…" at bounding box center [264, 47] width 133 height 18
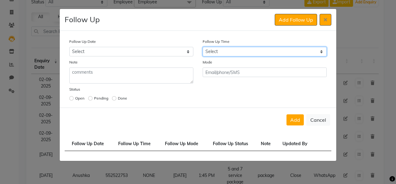
click at [319, 49] on select "Select 07:00 AM 07:15 AM 07:30 AM 07:45 AM 08:00 AM 08:15 AM 08:30 AM 08:45 AM …" at bounding box center [264, 52] width 124 height 10
select select "780"
click at [202, 47] on select "Select 07:00 AM 07:15 AM 07:30 AM 07:45 AM 08:00 AM 08:15 AM 08:30 AM 08:45 AM …" at bounding box center [264, 52] width 124 height 10
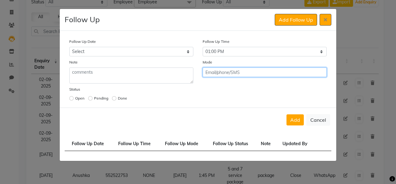
click at [237, 73] on input "text" at bounding box center [264, 73] width 124 height 10
drag, startPoint x: 244, startPoint y: 72, endPoint x: 223, endPoint y: 73, distance: 20.4
click at [223, 73] on input "text" at bounding box center [264, 73] width 124 height 10
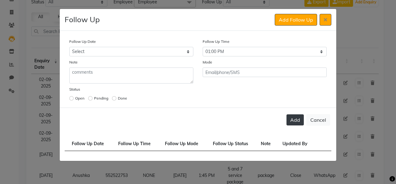
click at [300, 120] on button "Add" at bounding box center [294, 120] width 17 height 11
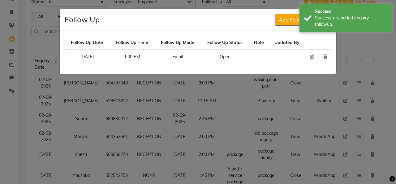
click at [311, 57] on icon at bounding box center [312, 57] width 4 height 4
select select "2025-09-08"
select select "780"
select select "Open"
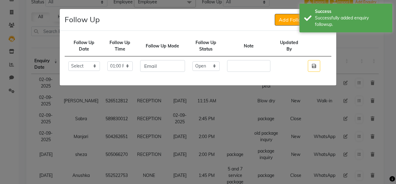
click at [311, 57] on td at bounding box center [314, 66] width 20 height 19
click at [351, 44] on ngb-modal-window "Follow Up Add Follow Up Follow Up Date Follow Up Time Follow Up Mode Follow Up …" at bounding box center [198, 92] width 396 height 184
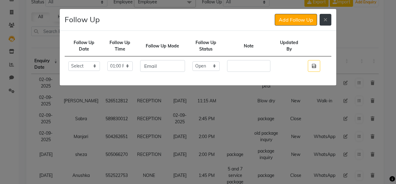
click at [327, 19] on button at bounding box center [325, 20] width 12 height 12
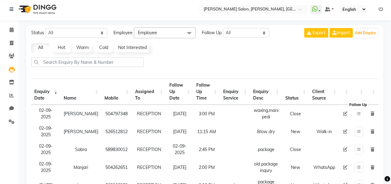
scroll to position [0, 0]
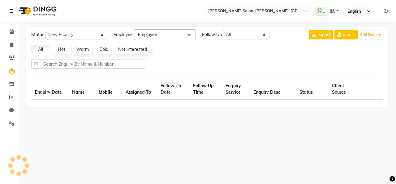
select select "10"
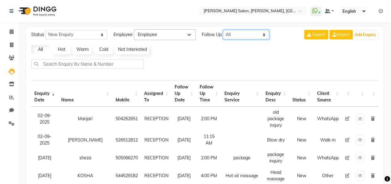
click at [242, 32] on select "All [DATE] [DATE] This Week This Month Custom" at bounding box center [246, 35] width 46 height 10
click at [223, 30] on select "All [DATE] [DATE] This Week This Month Custom" at bounding box center [246, 35] width 46 height 10
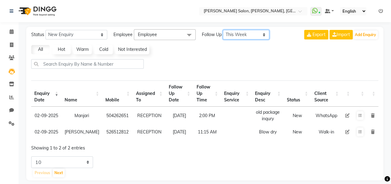
click at [249, 37] on select "All [DATE] [DATE] This Week This Month Custom" at bounding box center [246, 35] width 46 height 10
click at [223, 30] on select "All [DATE] [DATE] This Week This Month Custom" at bounding box center [246, 35] width 46 height 10
click at [253, 34] on select "All [DATE] [DATE] This Week This Month Custom" at bounding box center [246, 35] width 46 height 10
select select "custom"
click at [223, 30] on select "All [DATE] [DATE] This Week This Month Custom" at bounding box center [246, 35] width 46 height 10
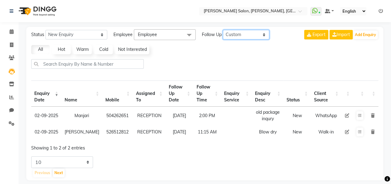
select select "9"
select select "2025"
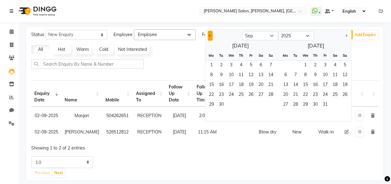
click at [210, 37] on button "Previous month" at bounding box center [210, 36] width 5 height 10
select select "8"
click at [174, 57] on div "Status New Enquiry Open Enquiry Converted Enquiry All All New Open Converted Em…" at bounding box center [204, 104] width 357 height 154
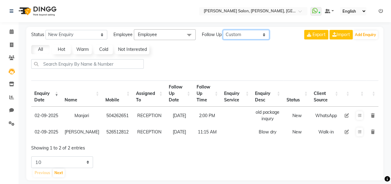
click at [247, 34] on select "All [DATE] [DATE] This Week This Month Custom" at bounding box center [246, 35] width 46 height 10
click at [223, 30] on select "All [DATE] [DATE] This Week This Month Custom" at bounding box center [246, 35] width 46 height 10
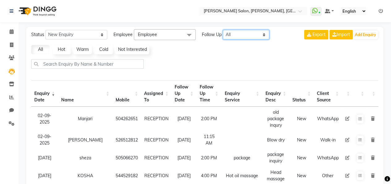
click at [248, 36] on select "All [DATE] [DATE] This Week This Month Custom" at bounding box center [246, 35] width 46 height 10
click at [223, 30] on select "All [DATE] [DATE] This Week This Month Custom" at bounding box center [246, 35] width 46 height 10
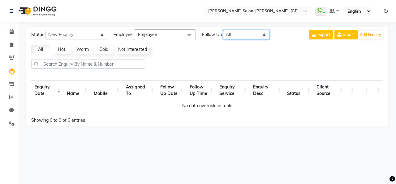
click at [243, 37] on select "All [DATE] [DATE] This Week This Month Custom" at bounding box center [246, 35] width 46 height 10
click at [223, 30] on select "All [DATE] [DATE] This Week This Month Custom" at bounding box center [246, 35] width 46 height 10
click at [246, 37] on select "All [DATE] [DATE] This Week This Month Custom" at bounding box center [246, 35] width 46 height 10
select select "week"
click at [223, 30] on select "All [DATE] [DATE] This Week This Month Custom" at bounding box center [246, 35] width 46 height 10
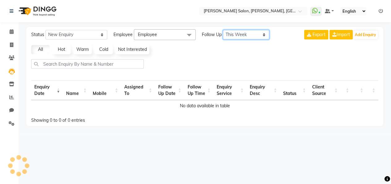
select select "10"
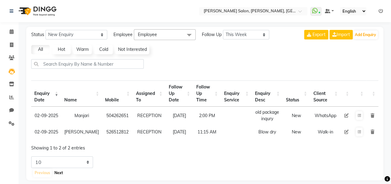
click at [60, 172] on button "Next" at bounding box center [59, 173] width 12 height 9
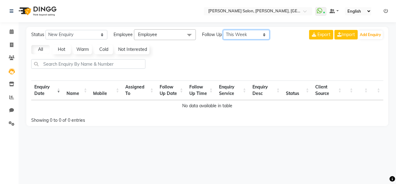
click at [263, 33] on select "All [DATE] [DATE] This Week This Month Custom" at bounding box center [246, 35] width 46 height 10
select select "month"
click at [223, 30] on select "All [DATE] [DATE] This Week This Month Custom" at bounding box center [246, 35] width 46 height 10
select select "10"
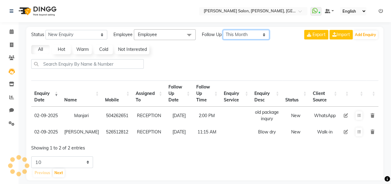
click at [239, 36] on select "All [DATE] [DATE] This Week This Month Custom" at bounding box center [246, 35] width 46 height 10
select select "nodate"
click at [223, 30] on select "All [DATE] [DATE] This Week This Month Custom" at bounding box center [246, 35] width 46 height 10
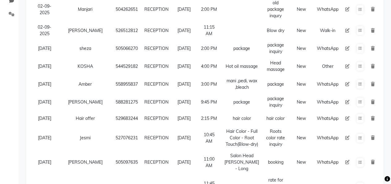
scroll to position [93, 0]
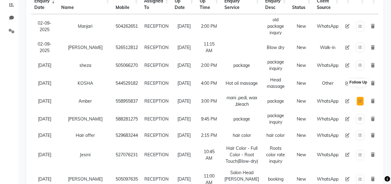
click at [358, 97] on button at bounding box center [360, 101] width 7 height 9
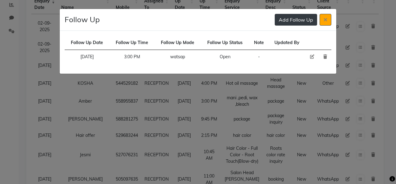
click at [300, 20] on button "Add Follow Up" at bounding box center [295, 20] width 42 height 12
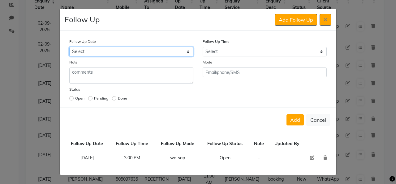
click at [127, 50] on select "Select Today Tomorrow In 2 days (Thursday) In 3 days (Friday) In 4 days (Saturd…" at bounding box center [131, 52] width 124 height 10
select select "2025-09-06"
click at [69, 47] on select "Select Today Tomorrow In 2 days (Thursday) In 3 days (Friday) In 4 days (Saturd…" at bounding box center [131, 52] width 124 height 10
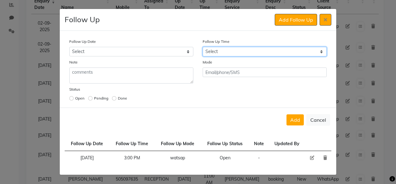
click at [225, 52] on select "Select 07:00 AM 07:15 AM 07:30 AM 07:45 AM 08:00 AM 08:15 AM 08:30 AM 08:45 AM …" at bounding box center [264, 52] width 124 height 10
select select "765"
click at [202, 47] on select "Select 07:00 AM 07:15 AM 07:30 AM 07:45 AM 08:00 AM 08:15 AM 08:30 AM 08:45 AM …" at bounding box center [264, 52] width 124 height 10
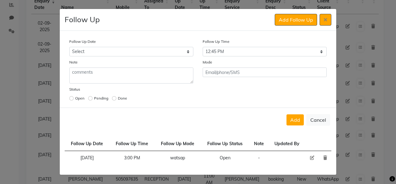
click at [325, 159] on icon at bounding box center [325, 158] width 4 height 4
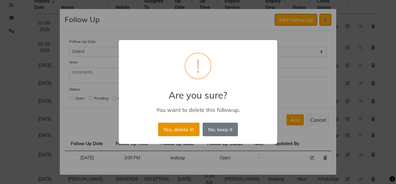
click at [187, 134] on button "Yes, delete it!" at bounding box center [178, 130] width 41 height 14
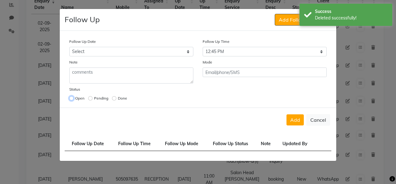
click at [71, 99] on input "radio" at bounding box center [71, 98] width 4 height 4
radio input "true"
click at [292, 121] on button "Add" at bounding box center [294, 120] width 17 height 11
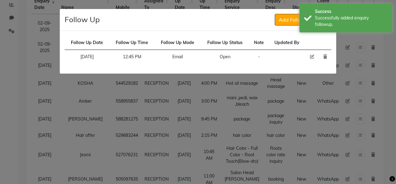
click at [339, 43] on ngb-modal-window "Follow Up Add Follow Up Follow Up Date Follow Up Time Follow Up Mode Follow Up …" at bounding box center [198, 92] width 396 height 184
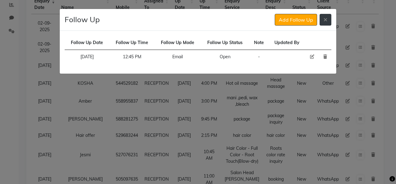
click at [326, 22] on icon at bounding box center [325, 19] width 4 height 5
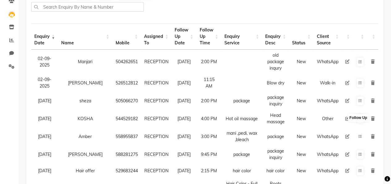
scroll to position [62, 0]
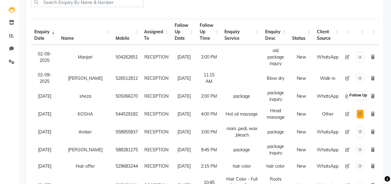
click at [359, 112] on icon at bounding box center [360, 114] width 4 height 4
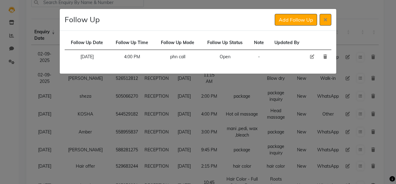
click at [274, 91] on ngb-modal-window "Follow Up Add Follow Up Follow Up Date Follow Up Time Follow Up Mode Follow Up …" at bounding box center [198, 92] width 396 height 184
click at [322, 15] on button at bounding box center [325, 20] width 12 height 12
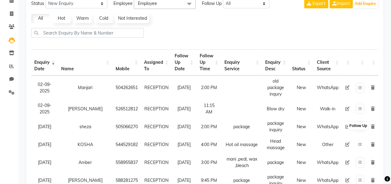
scroll to position [0, 0]
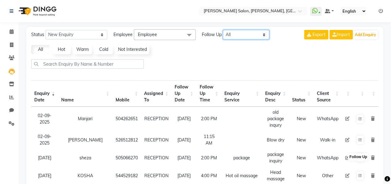
click at [228, 33] on select "All [DATE] [DATE] This Week This Month Custom" at bounding box center [246, 35] width 46 height 10
click at [223, 30] on select "All [DATE] [DATE] This Week This Month Custom" at bounding box center [246, 35] width 46 height 10
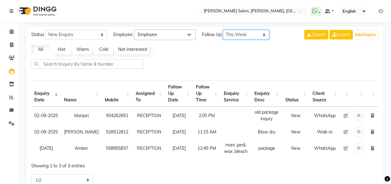
click at [249, 37] on select "All [DATE] [DATE] This Week This Month Custom" at bounding box center [246, 35] width 46 height 10
select select "nodate"
click at [223, 30] on select "All [DATE] [DATE] This Week This Month Custom" at bounding box center [246, 35] width 46 height 10
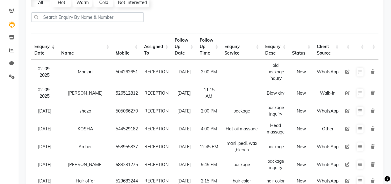
scroll to position [62, 0]
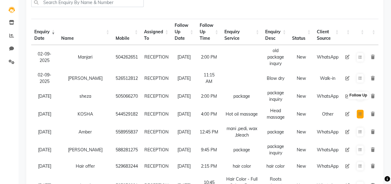
click at [358, 112] on icon at bounding box center [360, 114] width 4 height 4
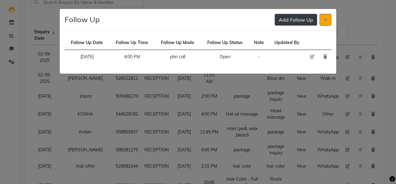
click at [298, 21] on button "Add Follow Up" at bounding box center [295, 20] width 42 height 12
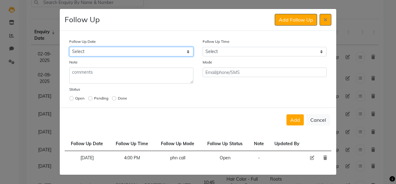
click at [149, 53] on select "Select Today Tomorrow In 2 days (Thursday) In 3 days (Friday) In 4 days (Saturd…" at bounding box center [131, 52] width 124 height 10
select select "2025-09-06"
click at [69, 47] on select "Select Today Tomorrow In 2 days (Thursday) In 3 days (Friday) In 4 days (Saturd…" at bounding box center [131, 52] width 124 height 10
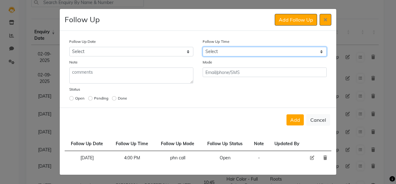
click at [249, 50] on select "Select 07:00 AM 07:15 AM 07:30 AM 07:45 AM 08:00 AM 08:15 AM 08:30 AM 08:45 AM …" at bounding box center [264, 52] width 124 height 10
select select "795"
click at [202, 47] on select "Select 07:00 AM 07:15 AM 07:30 AM 07:45 AM 08:00 AM 08:15 AM 08:30 AM 08:45 AM …" at bounding box center [264, 52] width 124 height 10
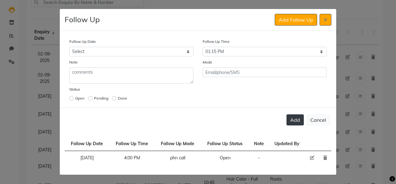
click at [296, 119] on button "Add" at bounding box center [294, 120] width 17 height 11
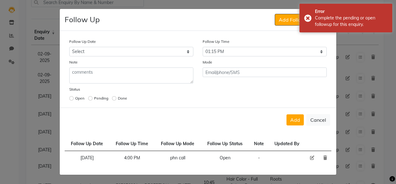
click at [326, 158] on icon at bounding box center [325, 158] width 4 height 4
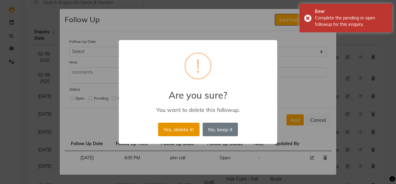
click at [186, 134] on button "Yes, delete it!" at bounding box center [178, 130] width 41 height 14
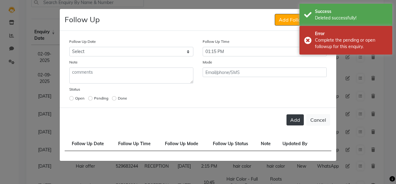
click at [297, 119] on button "Add" at bounding box center [294, 120] width 17 height 11
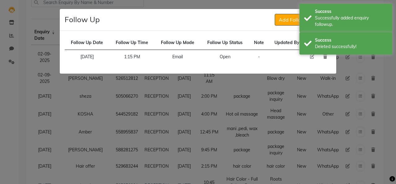
click at [216, 36] on td "Follow Up Status" at bounding box center [225, 43] width 48 height 14
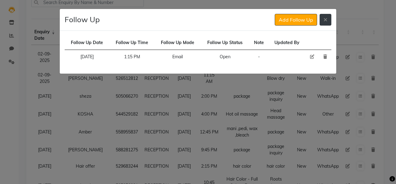
click at [324, 21] on icon at bounding box center [325, 19] width 4 height 5
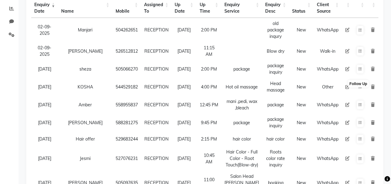
scroll to position [31, 0]
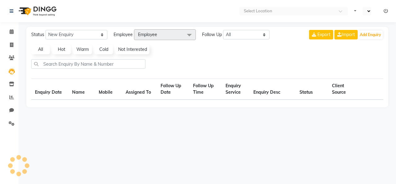
select select "en"
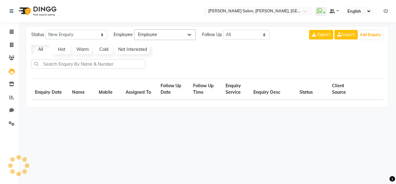
select select "10"
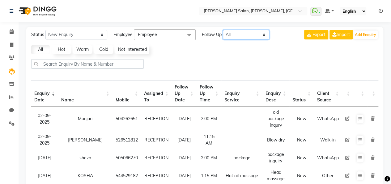
click at [248, 36] on select "All [DATE] [DATE] This Week This Month Custom" at bounding box center [246, 35] width 46 height 10
click at [223, 30] on select "All [DATE] [DATE] This Week This Month Custom" at bounding box center [246, 35] width 46 height 10
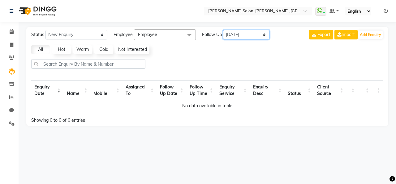
click at [254, 36] on select "All [DATE] [DATE] This Week This Month Custom" at bounding box center [246, 35] width 46 height 10
select select "week"
click at [223, 30] on select "All [DATE] [DATE] This Week This Month Custom" at bounding box center [246, 35] width 46 height 10
select select "10"
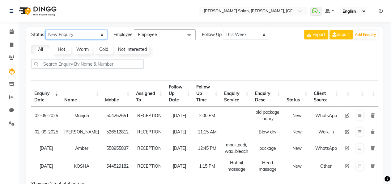
click at [83, 32] on select "New Enquiry Open Enquiry Converted Enquiry All" at bounding box center [76, 35] width 62 height 10
click at [45, 30] on select "New Enquiry Open Enquiry Converted Enquiry All" at bounding box center [76, 35] width 62 height 10
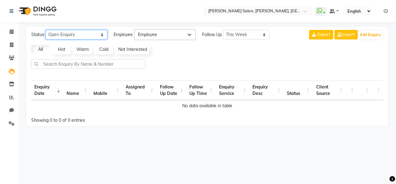
click at [88, 35] on select "New Enquiry Open Enquiry Converted Enquiry All" at bounding box center [76, 35] width 62 height 10
click at [45, 30] on select "New Enquiry Open Enquiry Converted Enquiry All" at bounding box center [76, 35] width 62 height 10
click at [84, 36] on select "New Enquiry Open Enquiry Converted Enquiry All" at bounding box center [76, 35] width 62 height 10
select select "New"
click at [45, 30] on select "New Enquiry Open Enquiry Converted Enquiry All" at bounding box center [76, 35] width 62 height 10
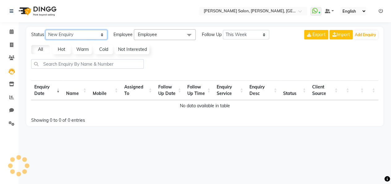
select select "10"
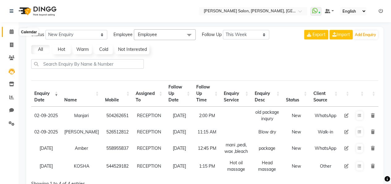
click at [11, 33] on icon at bounding box center [12, 31] width 4 height 5
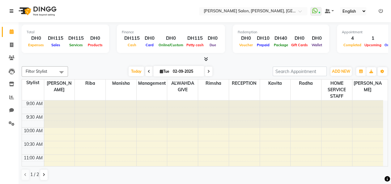
click at [11, 13] on icon at bounding box center [12, 11] width 4 height 4
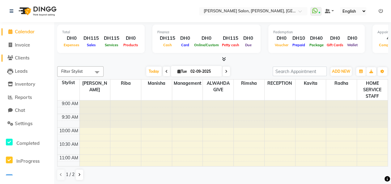
click at [29, 58] on span "Clients" at bounding box center [22, 58] width 15 height 6
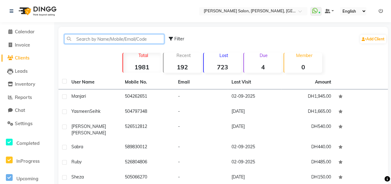
click at [118, 40] on input "text" at bounding box center [114, 39] width 100 height 10
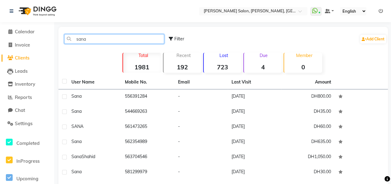
click at [91, 40] on input "sana" at bounding box center [114, 39] width 100 height 10
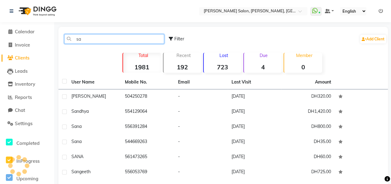
type input "s"
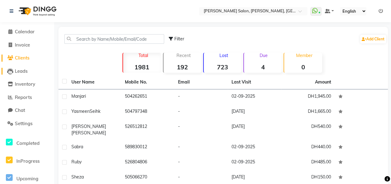
click at [22, 72] on span "Leads" at bounding box center [21, 71] width 13 height 6
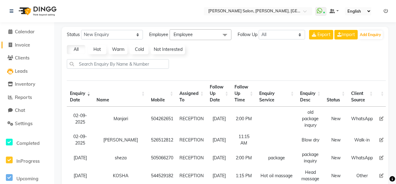
click at [27, 46] on span "Invoice" at bounding box center [22, 45] width 15 height 6
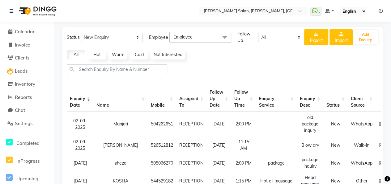
select select "service"
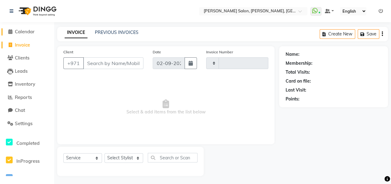
type input "0908"
select select "3934"
click at [26, 32] on span "Calendar" at bounding box center [25, 32] width 20 height 6
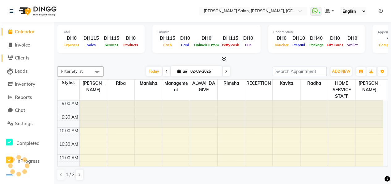
click at [24, 60] on span "Clients" at bounding box center [22, 58] width 15 height 6
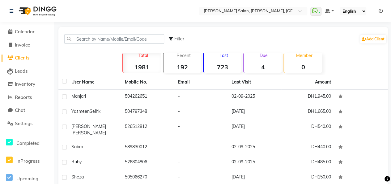
click at [26, 75] on li "Leads" at bounding box center [27, 71] width 54 height 13
click at [25, 71] on span "Leads" at bounding box center [21, 71] width 13 height 6
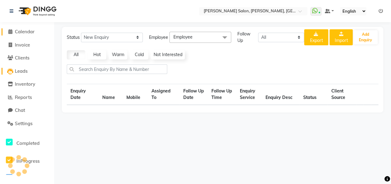
select select "10"
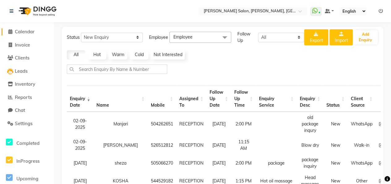
click at [24, 31] on span "Calendar" at bounding box center [25, 32] width 20 height 6
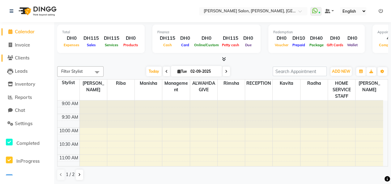
click at [28, 60] on span "Clients" at bounding box center [22, 58] width 15 height 6
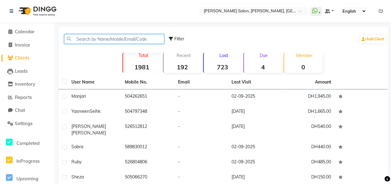
click at [101, 39] on input "text" at bounding box center [114, 39] width 100 height 10
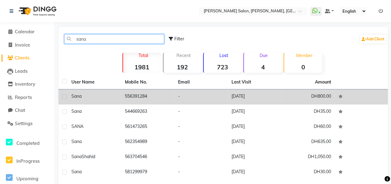
type input "sana"
click at [106, 100] on div "Sana" at bounding box center [94, 96] width 46 height 6
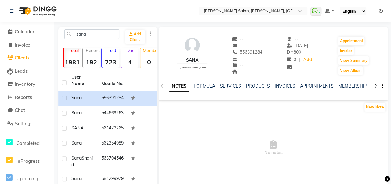
click at [376, 87] on icon at bounding box center [375, 86] width 3 height 4
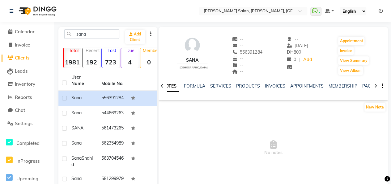
click at [376, 87] on icon at bounding box center [375, 86] width 3 height 4
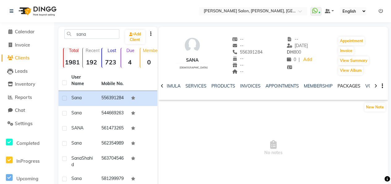
drag, startPoint x: 376, startPoint y: 87, endPoint x: 355, endPoint y: 85, distance: 20.5
click at [355, 85] on link "PACKAGES" at bounding box center [348, 86] width 23 height 6
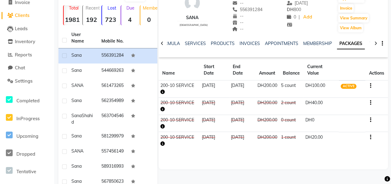
scroll to position [31, 0]
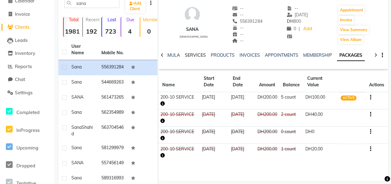
click at [192, 57] on link "SERVICES" at bounding box center [195, 56] width 21 height 6
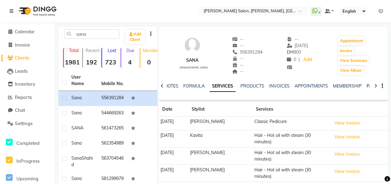
click at [366, 87] on link "PACKAGES" at bounding box center [377, 86] width 23 height 6
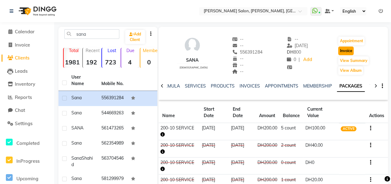
click at [343, 50] on button "Invoice" at bounding box center [345, 51] width 15 height 9
select select "service"
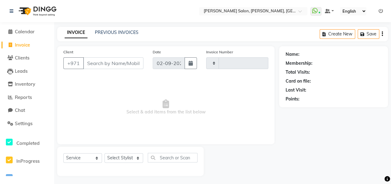
scroll to position [1, 0]
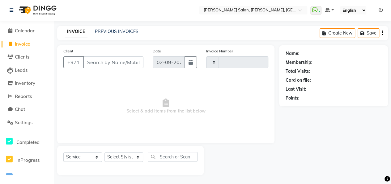
type input "0908"
select select "3934"
type input "556391284"
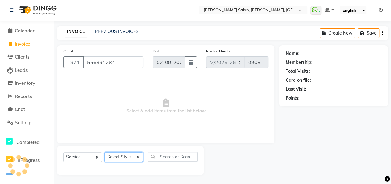
click at [125, 156] on select "Select Stylist ALWAHDA GIVE HOME SERVICE STAFF [PERSON_NAME] [PERSON_NAME] Mana…" at bounding box center [123, 158] width 39 height 10
select select "1: Object"
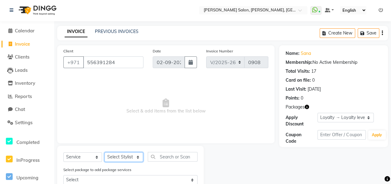
select select "76539"
click at [104, 153] on select "Select Stylist ALWAHDA GIVE HOME SERVICE STAFF [PERSON_NAME] [PERSON_NAME] Mana…" at bounding box center [123, 158] width 39 height 10
click at [174, 157] on input "text" at bounding box center [173, 157] width 50 height 10
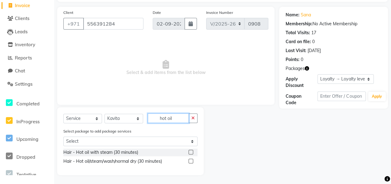
type input "hot oil"
click at [189, 153] on label at bounding box center [190, 152] width 5 height 5
click at [189, 153] on input "checkbox" at bounding box center [190, 153] width 4 height 4
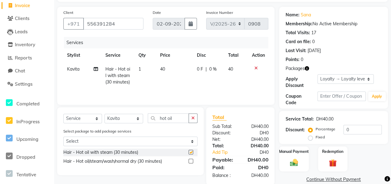
checkbox input "false"
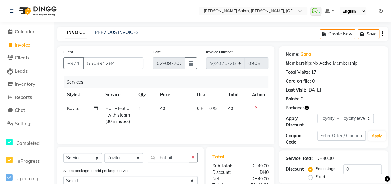
scroll to position [49, 0]
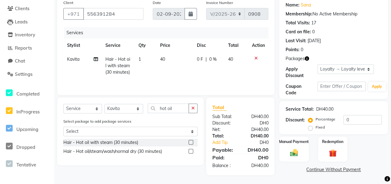
click at [192, 152] on label at bounding box center [190, 151] width 5 height 5
click at [192, 152] on input "checkbox" at bounding box center [190, 152] width 4 height 4
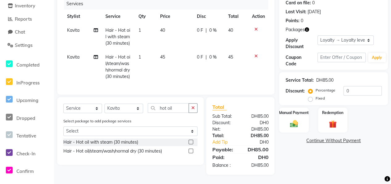
scroll to position [83, 0]
click at [190, 150] on label at bounding box center [190, 151] width 5 height 5
click at [190, 150] on input "checkbox" at bounding box center [190, 152] width 4 height 4
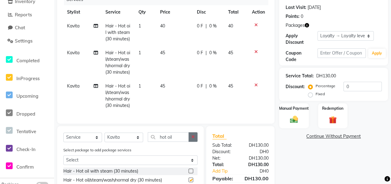
checkbox input "false"
click at [255, 86] on icon at bounding box center [255, 85] width 3 height 4
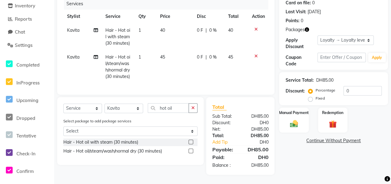
click at [255, 54] on icon at bounding box center [255, 56] width 3 height 4
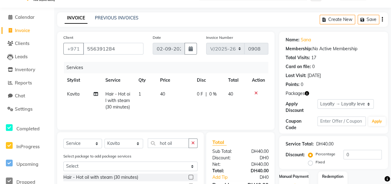
scroll to position [49, 0]
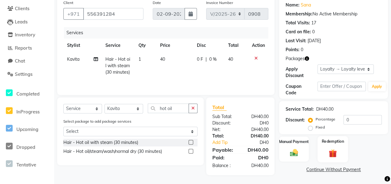
click at [333, 148] on img at bounding box center [332, 153] width 13 height 10
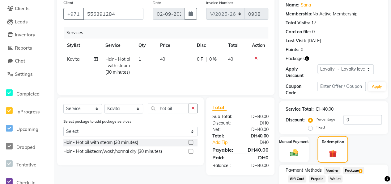
scroll to position [89, 0]
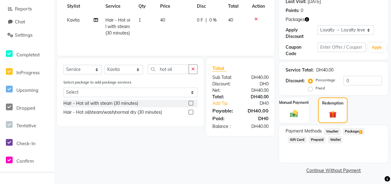
click at [355, 132] on span "Package 1" at bounding box center [353, 131] width 21 height 7
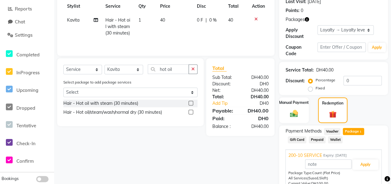
scroll to position [117, 0]
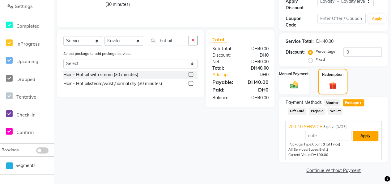
click at [363, 134] on button "Apply" at bounding box center [366, 136] width 26 height 11
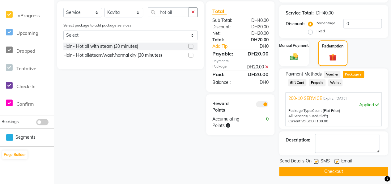
scroll to position [147, 0]
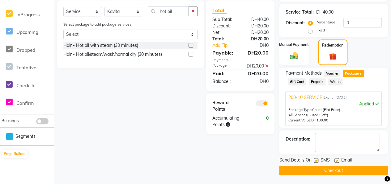
click at [352, 172] on button "Checkout" at bounding box center [333, 171] width 109 height 10
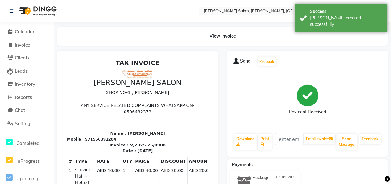
click at [28, 29] on span "Calendar" at bounding box center [25, 32] width 20 height 6
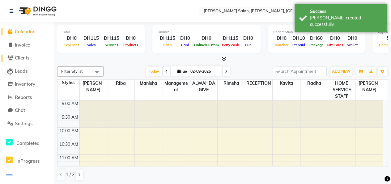
click at [28, 58] on span "Clients" at bounding box center [22, 58] width 15 height 6
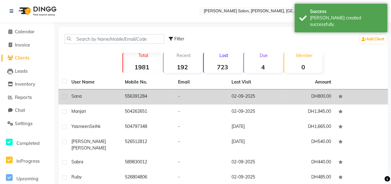
click at [104, 98] on div "Sana" at bounding box center [94, 96] width 46 height 6
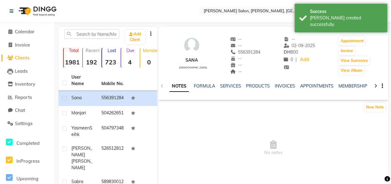
click at [374, 86] on div at bounding box center [375, 86] width 7 height 12
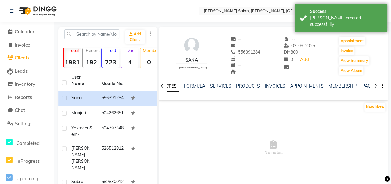
click at [374, 86] on div at bounding box center [375, 86] width 7 height 12
drag, startPoint x: 374, startPoint y: 86, endPoint x: 364, endPoint y: 85, distance: 9.6
click at [366, 85] on link "PACKAGES" at bounding box center [368, 86] width 23 height 6
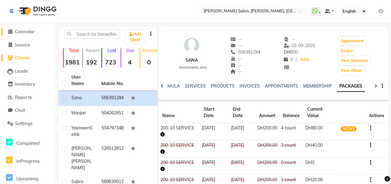
click at [29, 32] on span "Calendar" at bounding box center [25, 32] width 20 height 6
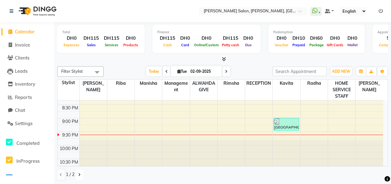
click at [80, 176] on icon at bounding box center [79, 175] width 2 height 4
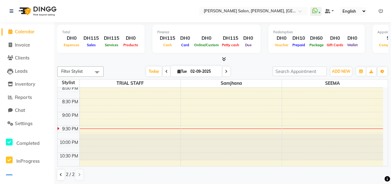
scroll to position [296, 0]
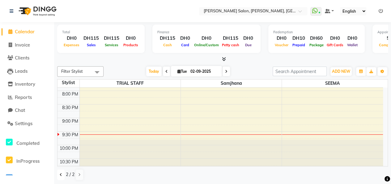
click at [61, 174] on icon at bounding box center [61, 175] width 2 height 4
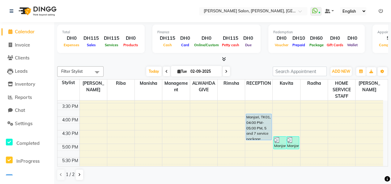
scroll to position [308, 0]
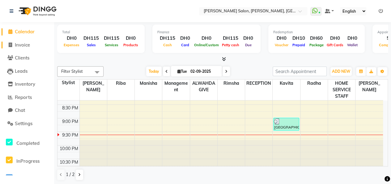
click at [25, 44] on span "Invoice" at bounding box center [22, 45] width 15 height 6
select select "service"
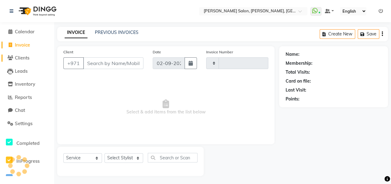
type input "0909"
select select "3934"
click at [24, 58] on span "Clients" at bounding box center [22, 58] width 15 height 6
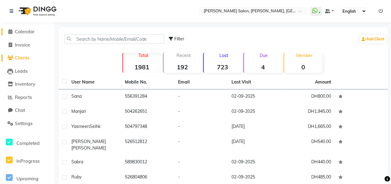
click at [25, 34] on span "Calendar" at bounding box center [25, 32] width 20 height 6
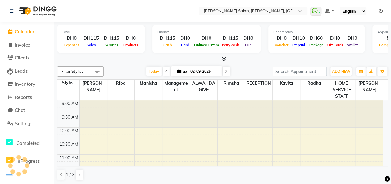
click at [25, 42] on span "Invoice" at bounding box center [22, 45] width 15 height 6
select select "service"
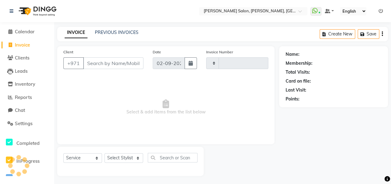
type input "0909"
select select "3934"
click at [26, 59] on span "Clients" at bounding box center [22, 58] width 15 height 6
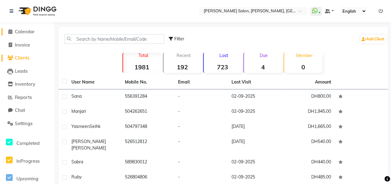
click at [25, 31] on span "Calendar" at bounding box center [25, 32] width 20 height 6
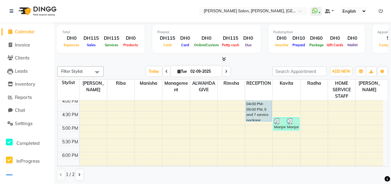
scroll to position [19, 0]
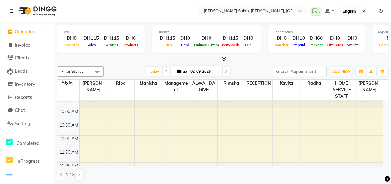
click at [24, 44] on span "Invoice" at bounding box center [22, 45] width 15 height 6
select select "service"
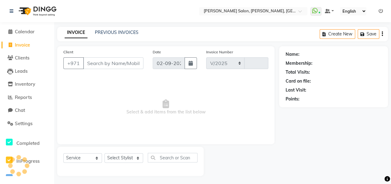
select select "3934"
type input "0909"
click at [23, 58] on span "Clients" at bounding box center [22, 58] width 15 height 6
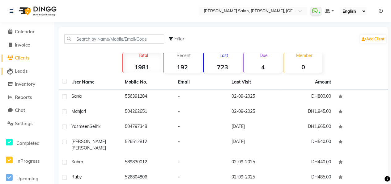
click at [23, 72] on span "Leads" at bounding box center [21, 71] width 13 height 6
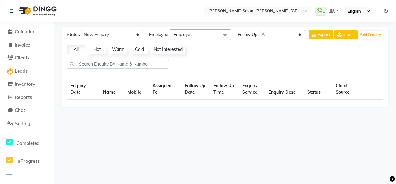
select select "10"
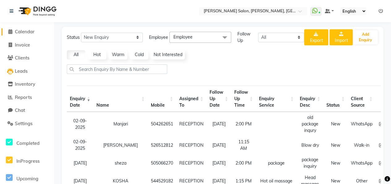
click at [31, 32] on span "Calendar" at bounding box center [25, 32] width 20 height 6
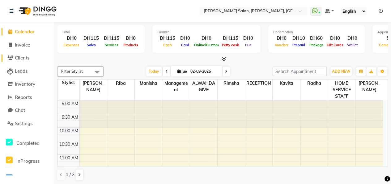
click at [27, 58] on span "Clients" at bounding box center [22, 58] width 15 height 6
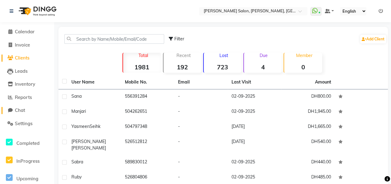
click at [22, 109] on span "Chat" at bounding box center [20, 111] width 10 height 6
select select "100"
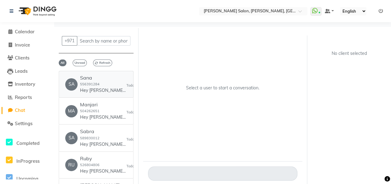
click at [112, 81] on div "Sana 556391284 Hey [PERSON_NAME] 🎉 Thank you for choosing [PERSON_NAME] Salon, …" at bounding box center [103, 84] width 46 height 19
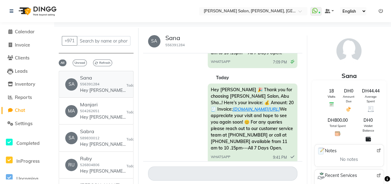
scroll to position [382, 0]
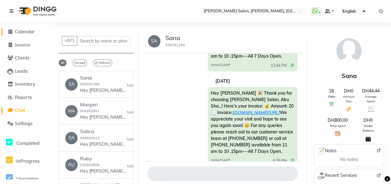
click at [32, 32] on span "Calendar" at bounding box center [25, 32] width 20 height 6
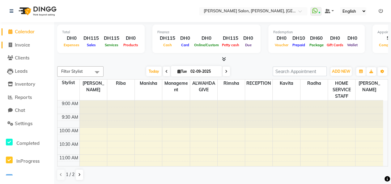
click at [29, 45] on span "Invoice" at bounding box center [22, 45] width 15 height 6
select select "service"
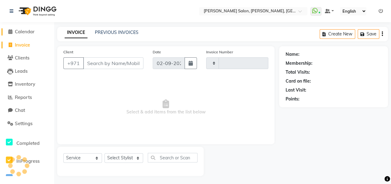
type input "0909"
select select "3934"
click at [25, 33] on span "Calendar" at bounding box center [25, 32] width 20 height 6
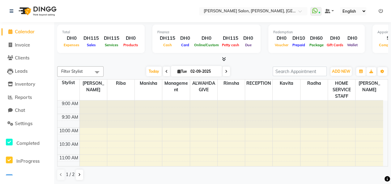
click at [22, 88] on li "Inventory" at bounding box center [27, 84] width 54 height 13
click at [25, 84] on span "Inventory" at bounding box center [25, 84] width 20 height 6
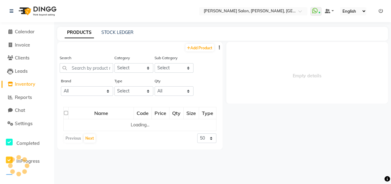
select select
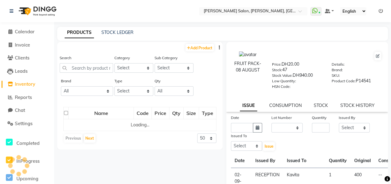
click at [90, 62] on div "Search" at bounding box center [86, 64] width 53 height 18
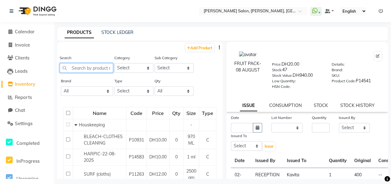
click at [84, 71] on input "text" at bounding box center [86, 68] width 53 height 10
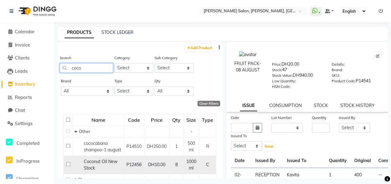
type input "coco"
click at [68, 167] on input "checkbox" at bounding box center [68, 165] width 4 height 4
checkbox input "true"
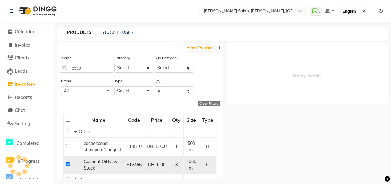
select select
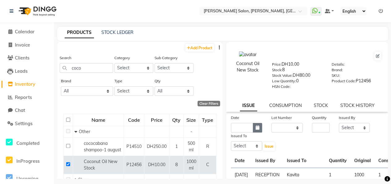
click at [256, 131] on button "button" at bounding box center [257, 128] width 9 height 10
select select "9"
select select "2025"
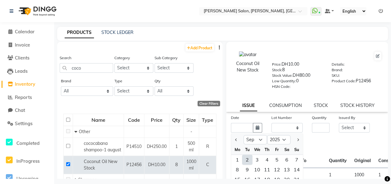
click at [247, 159] on div "2" at bounding box center [247, 160] width 10 height 10
type input "02-09-2025"
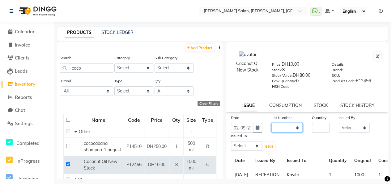
click at [281, 126] on select "None" at bounding box center [286, 128] width 31 height 10
select select "0: null"
click at [271, 123] on select "None" at bounding box center [286, 128] width 31 height 10
click at [316, 125] on input "number" at bounding box center [321, 128] width 18 height 10
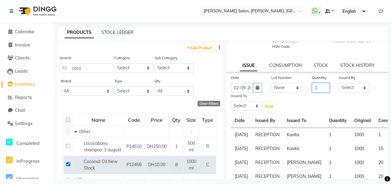
scroll to position [31, 0]
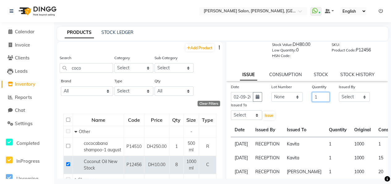
type input "1"
click at [346, 97] on select "Select ALWAHDA GIVE HOME SERVICE STAFF [PERSON_NAME] [PERSON_NAME] Management […" at bounding box center [354, 97] width 31 height 10
select select "76470"
click at [339, 92] on select "Select ALWAHDA GIVE HOME SERVICE STAFF [PERSON_NAME] [PERSON_NAME] Management […" at bounding box center [354, 97] width 31 height 10
click at [247, 114] on select "Select ALWAHDA GIVE HOME SERVICE STAFF [PERSON_NAME] [PERSON_NAME] Management […" at bounding box center [246, 116] width 31 height 10
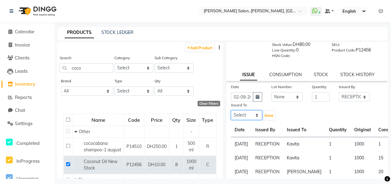
select select "76539"
click at [231, 111] on select "Select ALWAHDA GIVE HOME SERVICE STAFF [PERSON_NAME] [PERSON_NAME] Management […" at bounding box center [246, 116] width 31 height 10
click at [273, 118] on div "Issue" at bounding box center [274, 111] width 14 height 19
click at [268, 118] on span "Issue" at bounding box center [268, 115] width 9 height 5
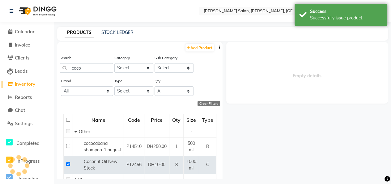
scroll to position [4, 0]
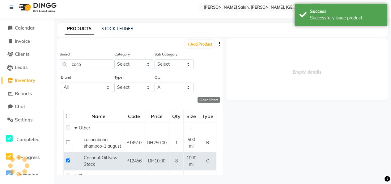
select select
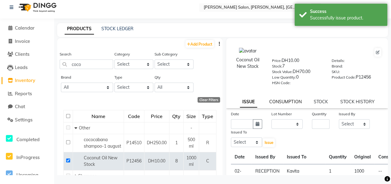
click at [292, 104] on link "CONSUMPTION" at bounding box center [285, 102] width 32 height 6
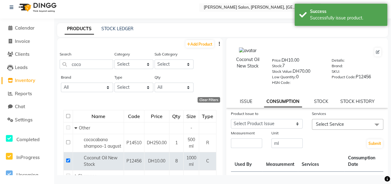
scroll to position [0, 0]
click at [279, 125] on select "Select Product Issue [DATE], Issued to: Kavita, Balance: 1000 [DATE], Issued to…" at bounding box center [267, 125] width 72 height 10
select select "1201459"
click at [231, 120] on select "Select Product Issue [DATE], Issued to: Kavita, Balance: 1000 [DATE], Issued to…" at bounding box center [267, 125] width 72 height 10
click at [337, 125] on span "Select Service" at bounding box center [330, 125] width 28 height 6
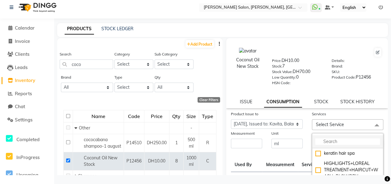
drag, startPoint x: 337, startPoint y: 125, endPoint x: 348, endPoint y: 140, distance: 18.0
click at [348, 140] on input "multiselect-search" at bounding box center [347, 142] width 65 height 6
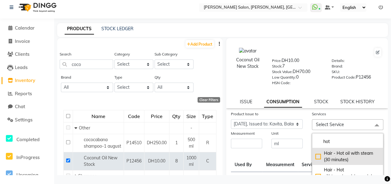
type input "hot"
click at [315, 158] on div "Hair - Hot oil with steam (30 minutes)" at bounding box center [347, 156] width 65 height 13
checkbox input "true"
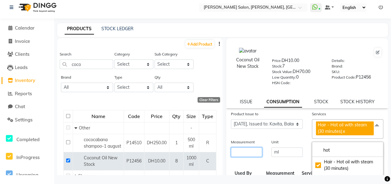
click at [242, 153] on input "number" at bounding box center [246, 153] width 31 height 10
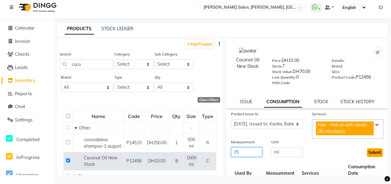
type input "15"
click at [367, 152] on button "Submit" at bounding box center [375, 153] width 16 height 9
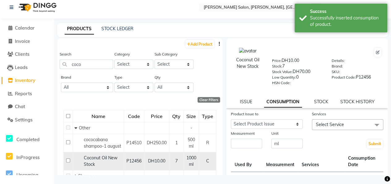
click at [68, 163] on input "checkbox" at bounding box center [68, 161] width 4 height 4
checkbox input "false"
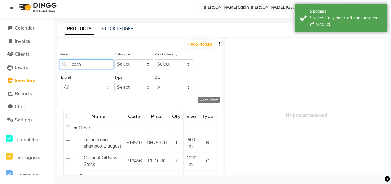
drag, startPoint x: 84, startPoint y: 63, endPoint x: 66, endPoint y: 63, distance: 18.2
click at [66, 63] on input "coco" at bounding box center [86, 65] width 53 height 10
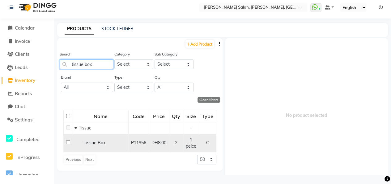
type input "tissue box"
click at [66, 143] on input "checkbox" at bounding box center [68, 143] width 4 height 4
checkbox input "true"
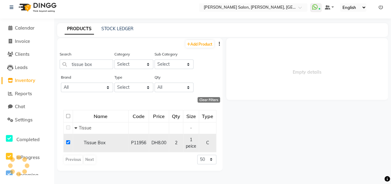
select select
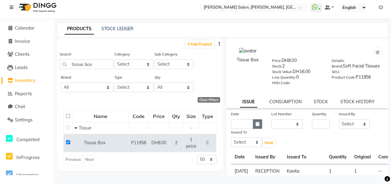
click at [256, 126] on icon "button" at bounding box center [258, 124] width 4 height 4
select select "9"
select select "2025"
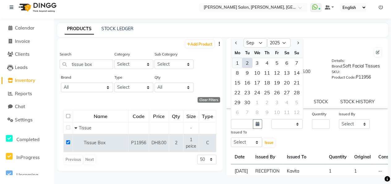
click at [237, 64] on div "1" at bounding box center [237, 63] width 10 height 10
type input "[DATE]"
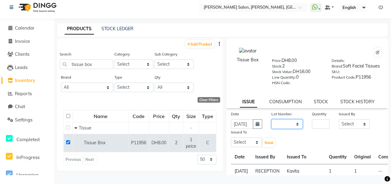
drag, startPoint x: 289, startPoint y: 125, endPoint x: 289, endPoint y: 130, distance: 4.6
click at [289, 126] on select "None" at bounding box center [286, 125] width 31 height 10
select select "0: null"
click at [271, 123] on select "None" at bounding box center [286, 125] width 31 height 10
click at [312, 125] on input "number" at bounding box center [321, 125] width 18 height 10
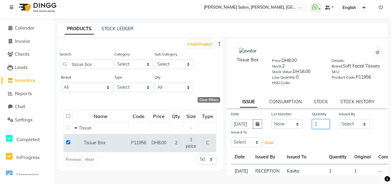
type input "1"
click at [361, 128] on select "Select ALWAHDA GIVE HOME SERVICE STAFF [PERSON_NAME] [PERSON_NAME] Management […" at bounding box center [354, 125] width 31 height 10
select select "76470"
click at [339, 123] on select "Select ALWAHDA GIVE HOME SERVICE STAFF [PERSON_NAME] [PERSON_NAME] Management […" at bounding box center [354, 125] width 31 height 10
click at [254, 147] on select "Select ALWAHDA GIVE HOME SERVICE STAFF [PERSON_NAME] [PERSON_NAME] Management […" at bounding box center [246, 143] width 31 height 10
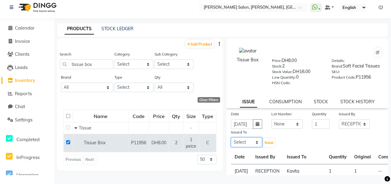
select select "37157"
click at [231, 142] on select "Select ALWAHDA GIVE HOME SERVICE STAFF [PERSON_NAME] [PERSON_NAME] Management […" at bounding box center [246, 143] width 31 height 10
click at [267, 147] on button "Issue" at bounding box center [269, 143] width 12 height 9
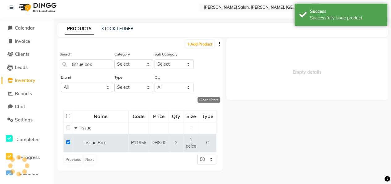
select select
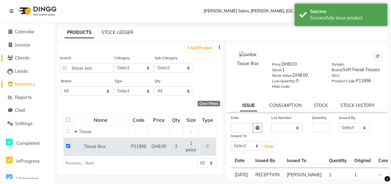
click at [24, 59] on span "Clients" at bounding box center [22, 58] width 15 height 6
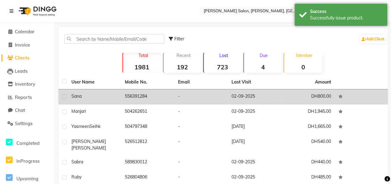
click at [104, 99] on div "Sana" at bounding box center [94, 96] width 46 height 6
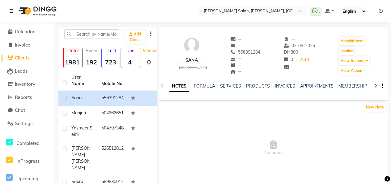
click at [374, 85] on icon at bounding box center [375, 86] width 3 height 4
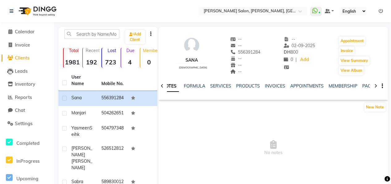
click at [374, 85] on icon at bounding box center [375, 86] width 3 height 4
drag, startPoint x: 374, startPoint y: 85, endPoint x: 361, endPoint y: 87, distance: 13.1
click at [361, 87] on link "PACKAGES" at bounding box center [358, 86] width 23 height 6
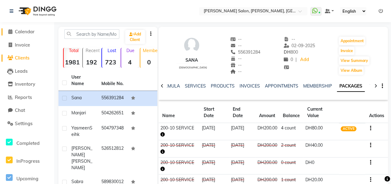
click at [27, 31] on span "Calendar" at bounding box center [25, 32] width 20 height 6
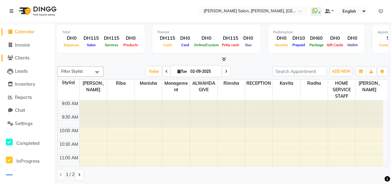
click at [25, 58] on span "Clients" at bounding box center [22, 58] width 15 height 6
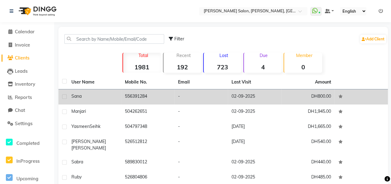
click at [99, 99] on div "Sana" at bounding box center [94, 96] width 46 height 6
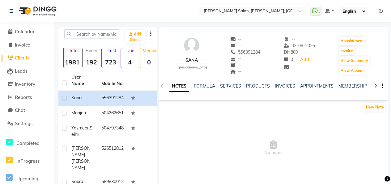
click at [372, 86] on div at bounding box center [375, 86] width 7 height 12
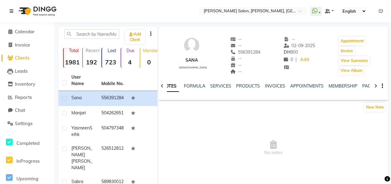
click at [372, 86] on div at bounding box center [375, 86] width 7 height 12
drag, startPoint x: 372, startPoint y: 86, endPoint x: 359, endPoint y: 87, distance: 13.1
click at [360, 87] on link "PACKAGES" at bounding box center [358, 86] width 23 height 6
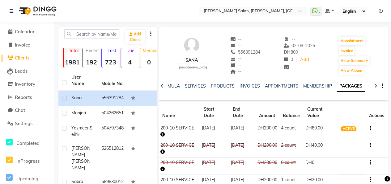
click at [370, 89] on div "VOUCHERS" at bounding box center [382, 86] width 24 height 6
click at [370, 84] on link "VOUCHERS" at bounding box center [382, 86] width 24 height 6
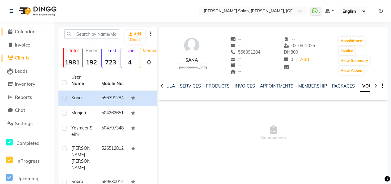
click at [33, 32] on span "Calendar" at bounding box center [25, 32] width 20 height 6
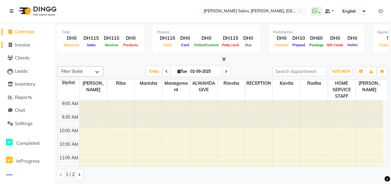
click at [25, 47] on span "Invoice" at bounding box center [22, 45] width 15 height 6
select select "3934"
select select "service"
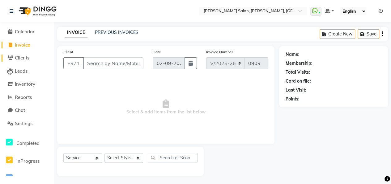
click at [25, 57] on span "Clients" at bounding box center [22, 58] width 15 height 6
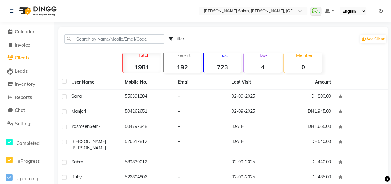
click at [25, 32] on span "Calendar" at bounding box center [25, 32] width 20 height 6
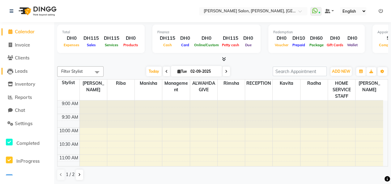
click at [25, 74] on span "Leads" at bounding box center [21, 71] width 13 height 6
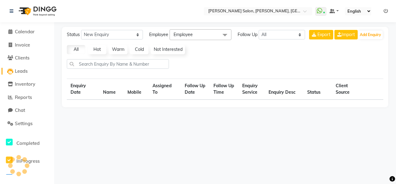
select select "10"
